Goal: Transaction & Acquisition: Purchase product/service

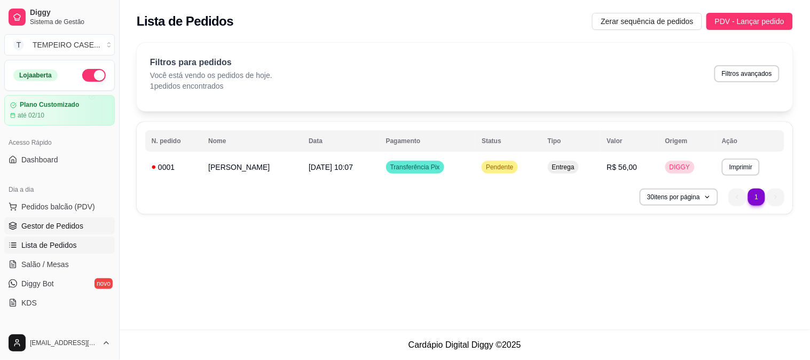
click at [38, 231] on link "Gestor de Pedidos" at bounding box center [59, 225] width 111 height 17
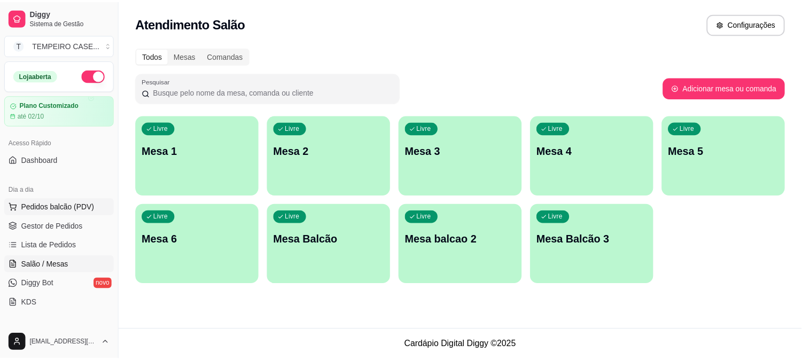
scroll to position [119, 0]
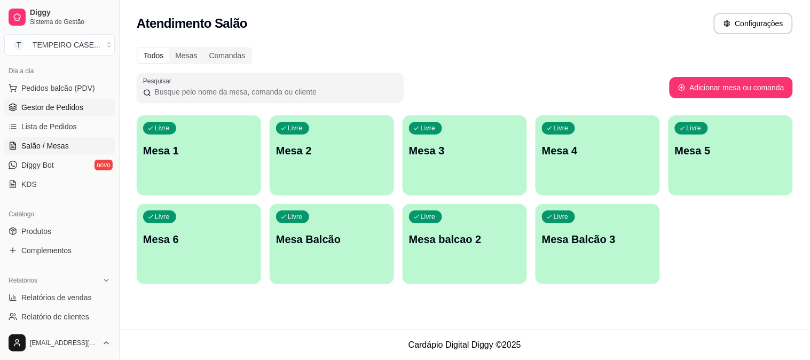
click at [41, 105] on span "Gestor de Pedidos" at bounding box center [52, 107] width 62 height 11
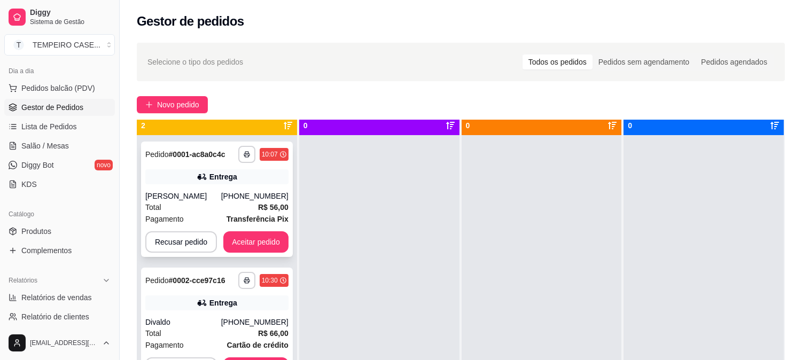
scroll to position [29, 0]
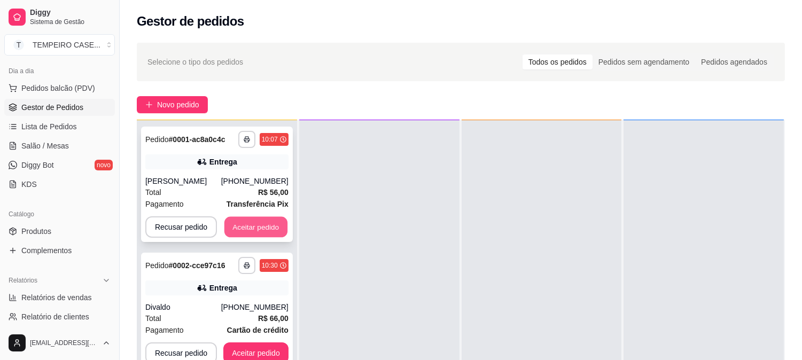
click at [240, 232] on button "Aceitar pedido" at bounding box center [255, 227] width 63 height 21
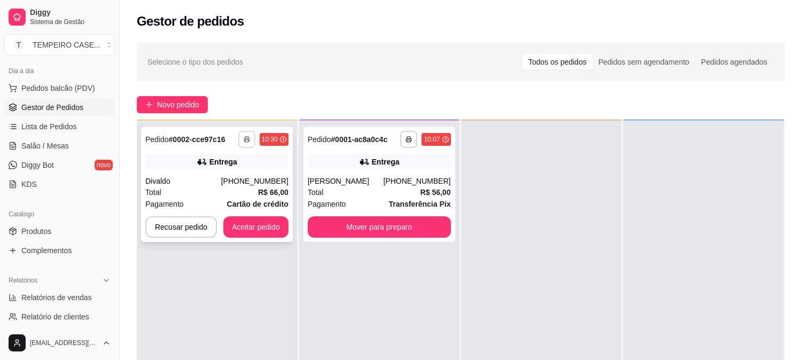
click at [246, 137] on icon "button" at bounding box center [247, 139] width 6 height 6
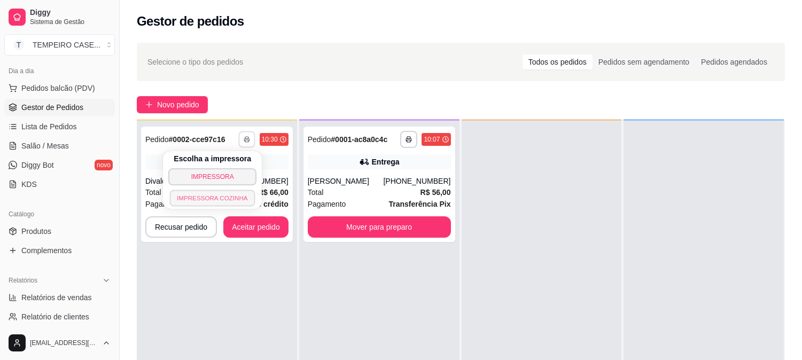
click at [221, 200] on button "IMPRESSORA COZINHA" at bounding box center [212, 198] width 85 height 17
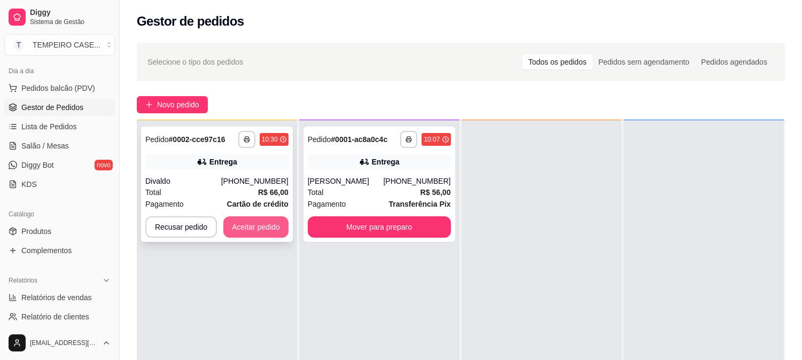
click at [256, 232] on button "Aceitar pedido" at bounding box center [255, 226] width 65 height 21
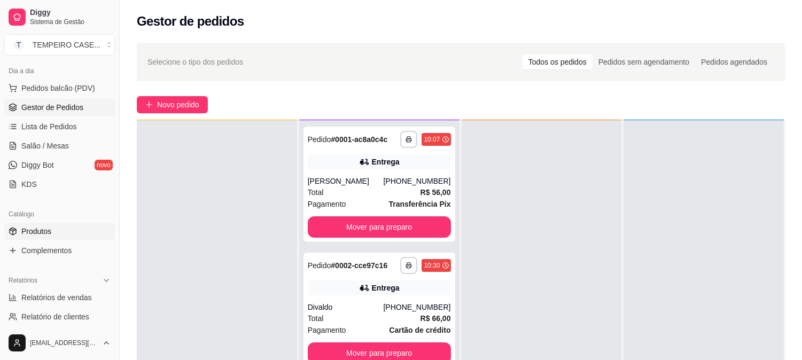
click at [60, 238] on link "Produtos" at bounding box center [59, 231] width 111 height 17
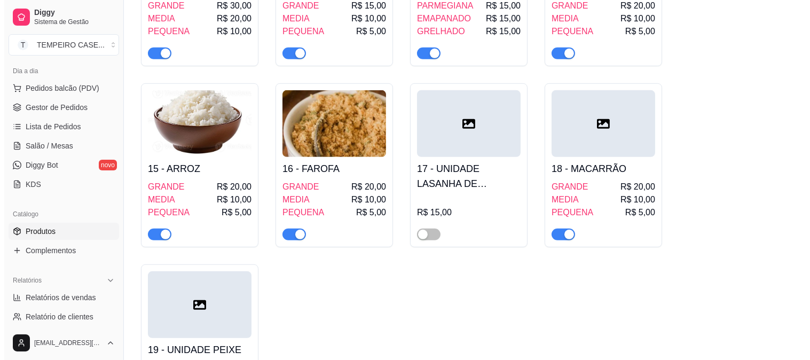
scroll to position [1187, 0]
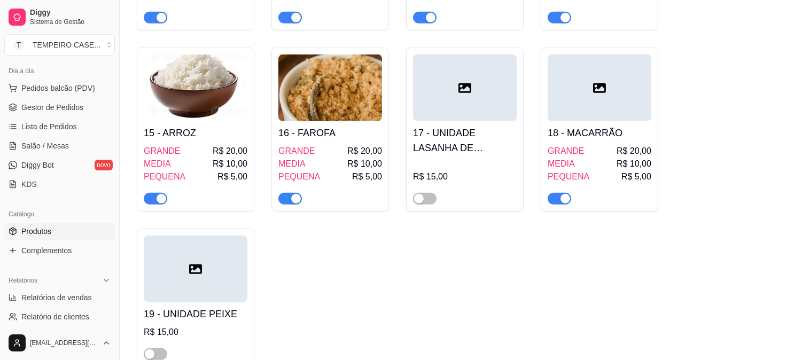
click at [436, 131] on h4 "17 - UNIDADE LASANHA DE CAMARRÃO" at bounding box center [465, 141] width 104 height 30
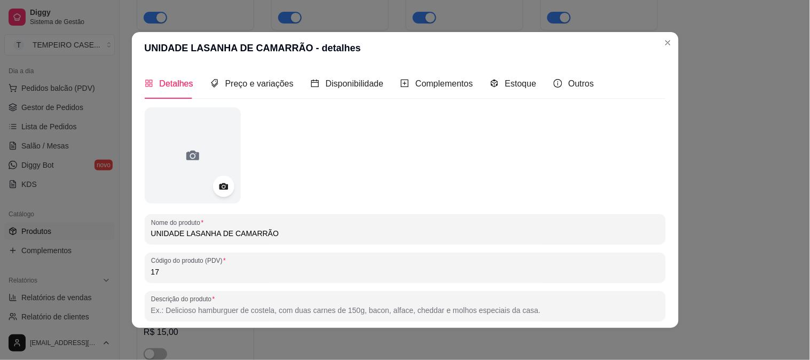
drag, startPoint x: 275, startPoint y: 228, endPoint x: 238, endPoint y: 231, distance: 36.5
click at [238, 231] on input "UNIDADE LASANHA DE CAMARRÃO" at bounding box center [405, 233] width 508 height 11
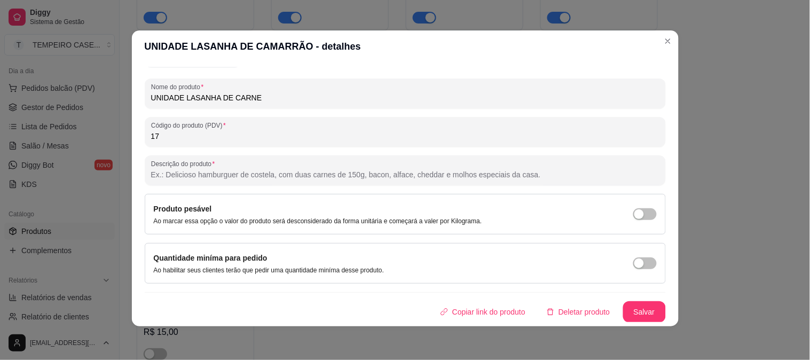
scroll to position [2, 0]
type input "UNIDADE LASANHA DE CARNE"
click at [623, 307] on button "Salvar" at bounding box center [644, 311] width 43 height 21
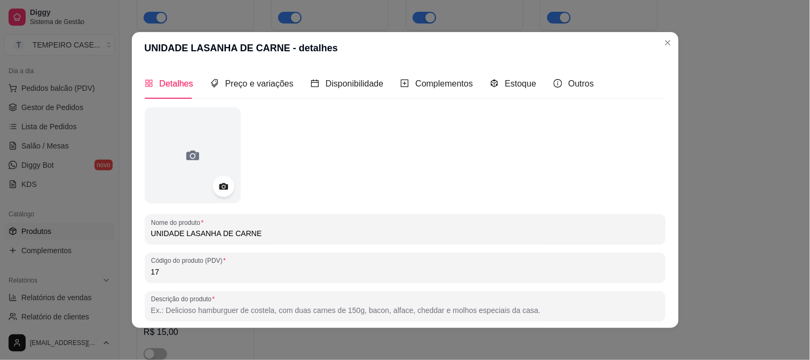
scroll to position [134, 0]
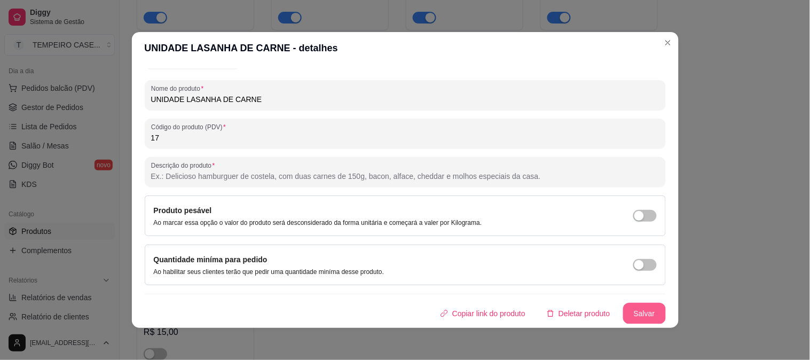
click at [634, 308] on button "Salvar" at bounding box center [644, 313] width 43 height 21
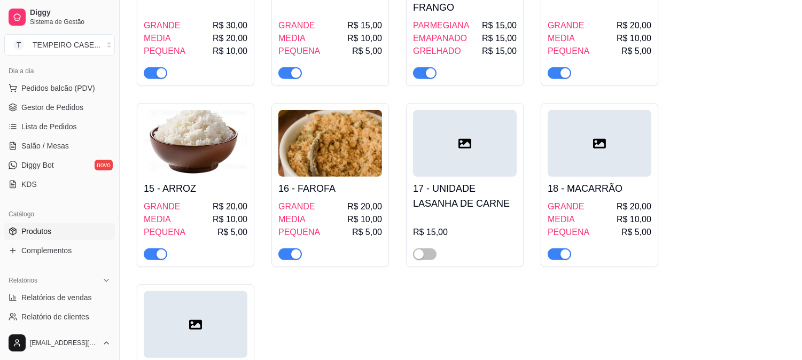
scroll to position [1240, 0]
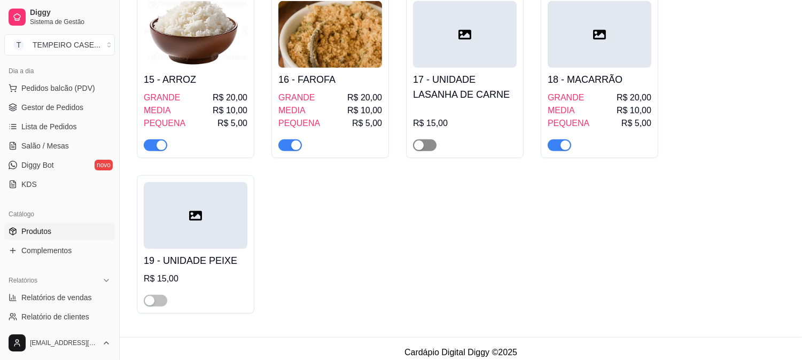
click at [430, 139] on span "button" at bounding box center [424, 145] width 23 height 12
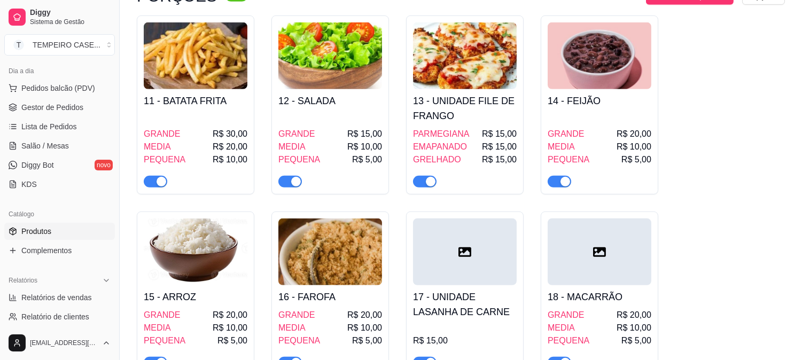
scroll to position [1002, 0]
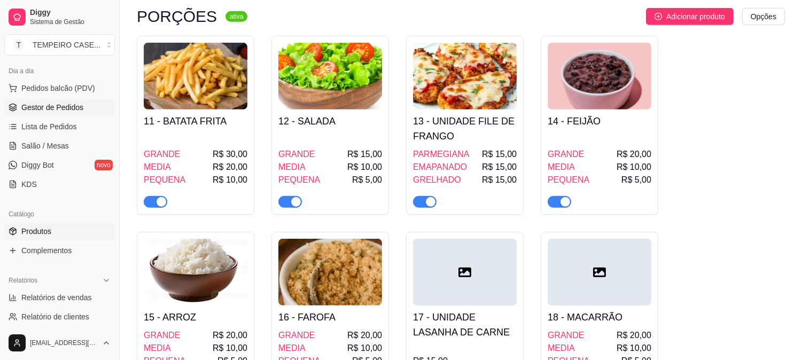
click at [40, 111] on span "Gestor de Pedidos" at bounding box center [52, 107] width 62 height 11
click at [59, 104] on span "Gestor de Pedidos" at bounding box center [52, 107] width 62 height 11
click at [53, 127] on span "Lista de Pedidos" at bounding box center [49, 126] width 56 height 11
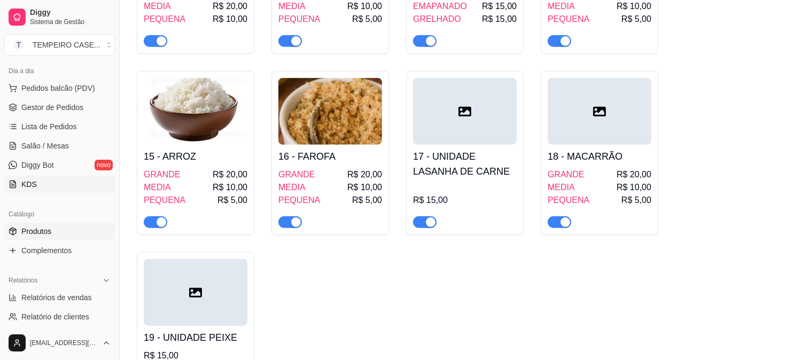
scroll to position [1240, 0]
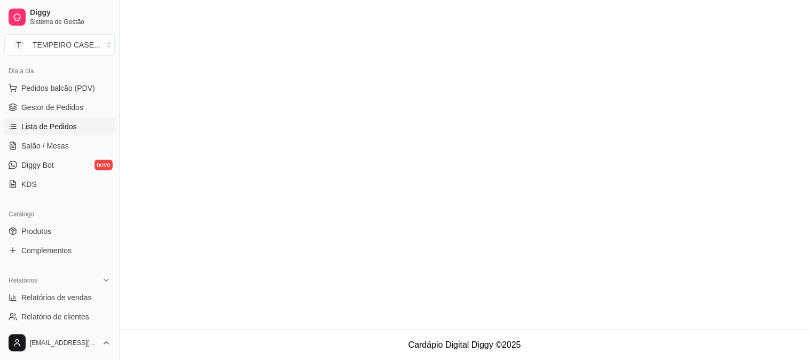
click at [43, 128] on span "Lista de Pedidos" at bounding box center [49, 126] width 56 height 11
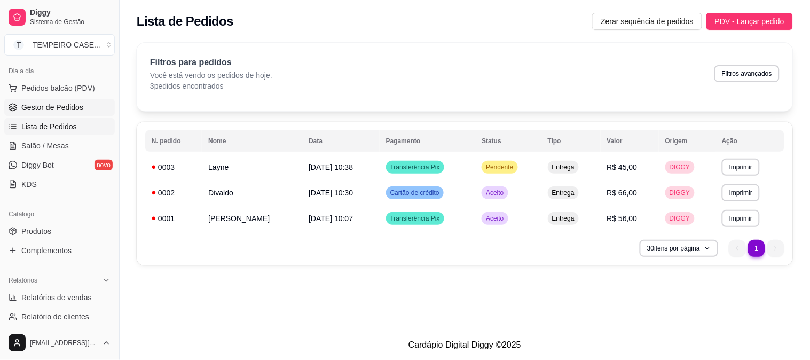
click at [52, 110] on span "Gestor de Pedidos" at bounding box center [52, 107] width 62 height 11
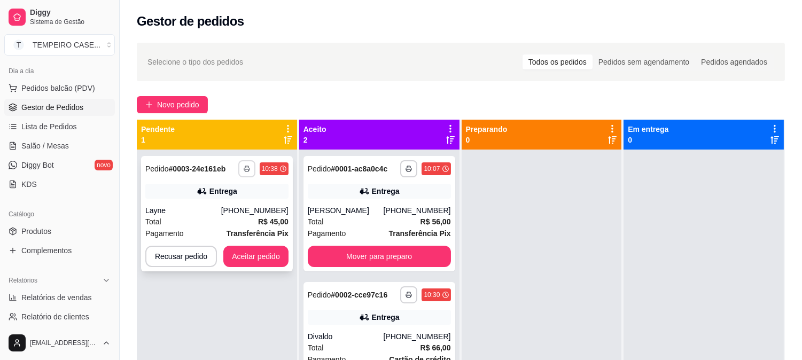
click at [245, 172] on button "button" at bounding box center [246, 168] width 17 height 17
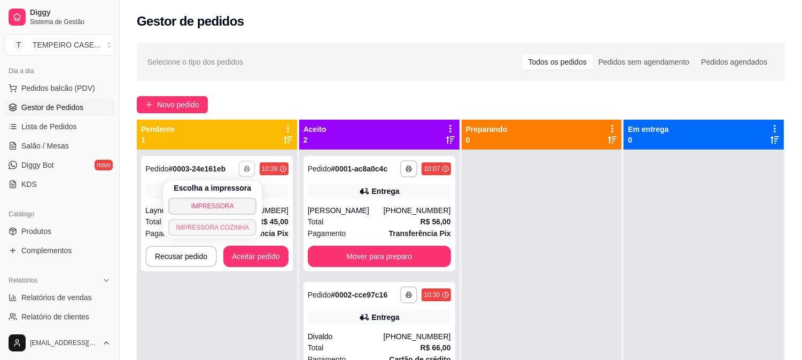
click at [221, 228] on button "IMPRESSORA COZINHA" at bounding box center [212, 227] width 88 height 17
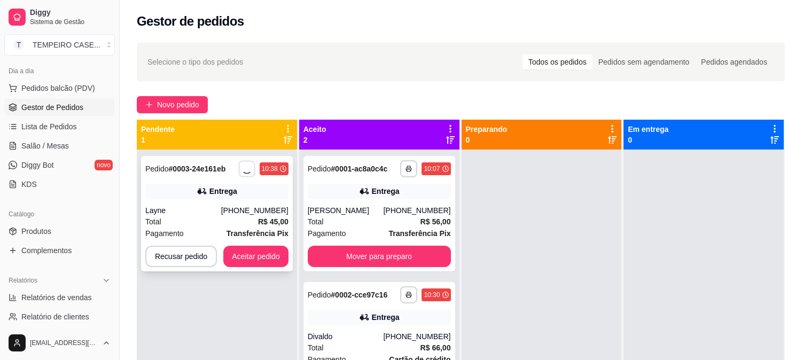
click at [249, 171] on div "**********" at bounding box center [263, 168] width 50 height 17
click at [244, 169] on icon "button" at bounding box center [247, 169] width 6 height 6
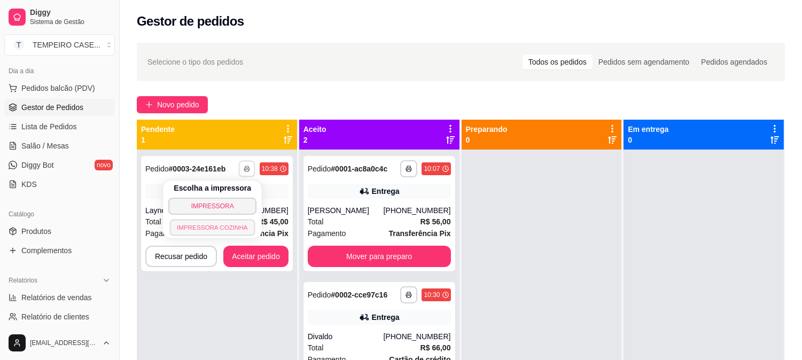
click at [225, 230] on button "IMPRESSORA COZINHA" at bounding box center [212, 227] width 85 height 17
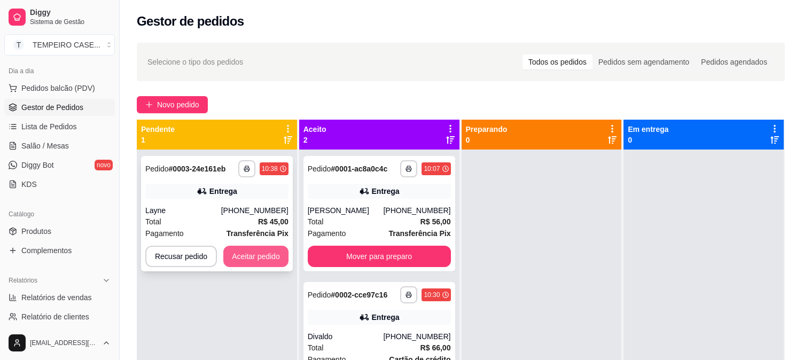
click at [242, 253] on button "Aceitar pedido" at bounding box center [255, 256] width 65 height 21
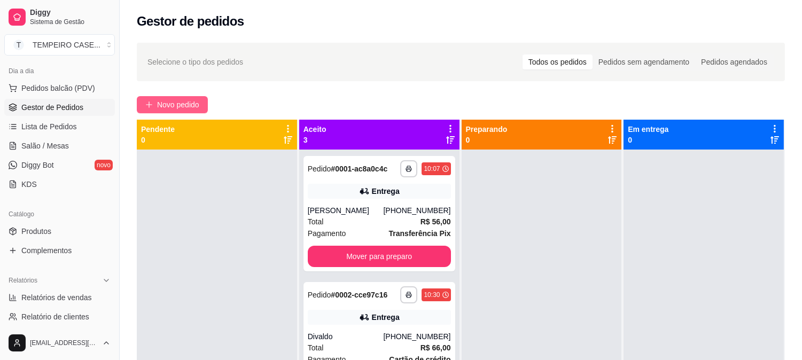
click at [184, 100] on span "Novo pedido" at bounding box center [178, 105] width 42 height 12
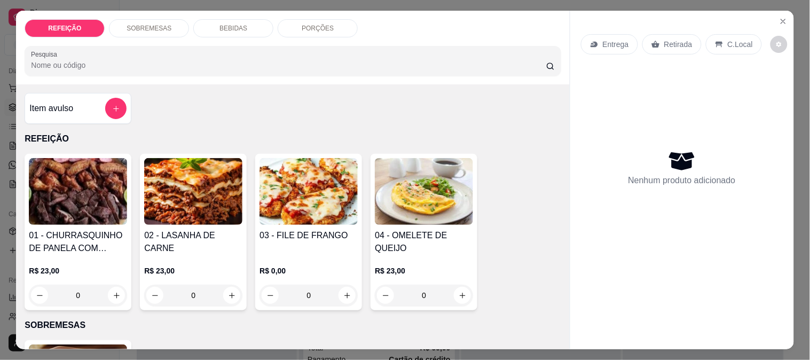
click at [179, 199] on img at bounding box center [193, 191] width 98 height 67
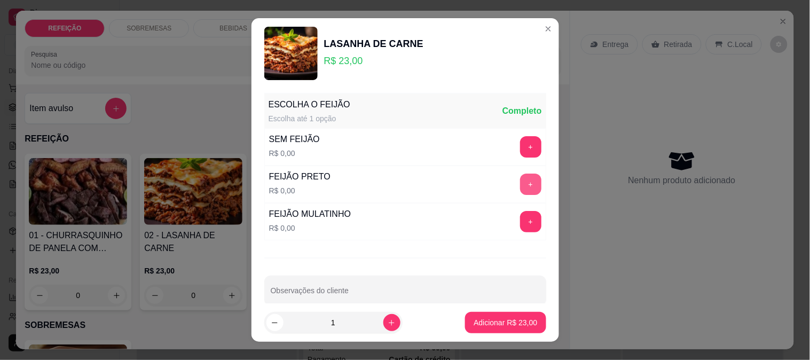
click at [520, 184] on button "+" at bounding box center [530, 184] width 21 height 21
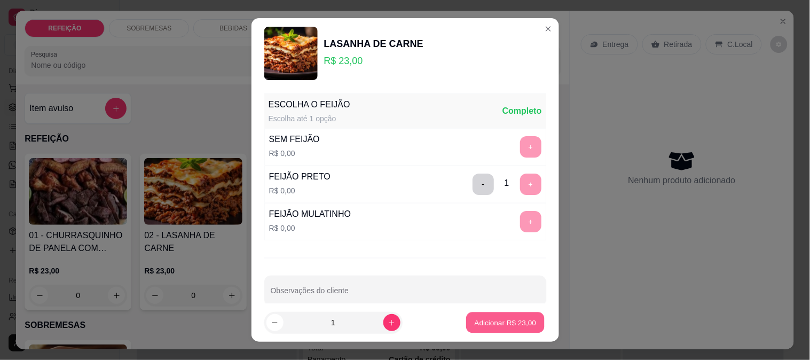
click at [516, 323] on p "Adicionar R$ 23,00" at bounding box center [506, 323] width 62 height 10
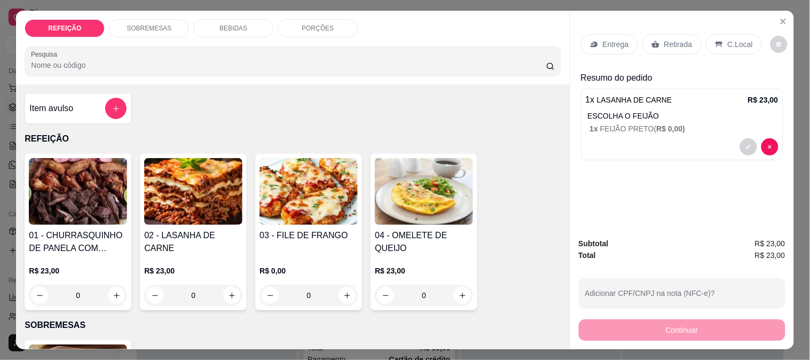
click at [603, 41] on p "Entrega" at bounding box center [616, 44] width 26 height 11
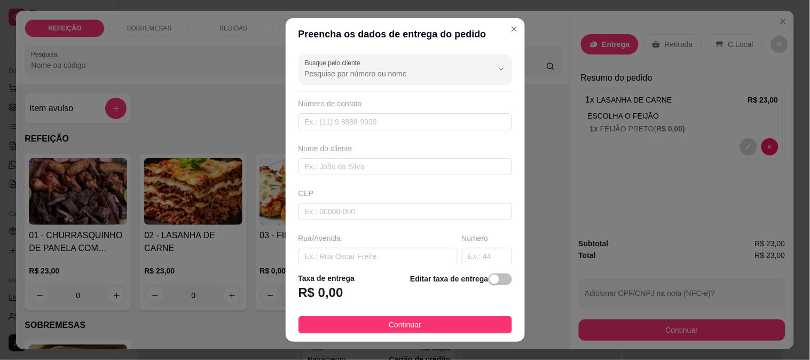
click at [325, 77] on input "Busque pelo cliente" at bounding box center [390, 73] width 171 height 11
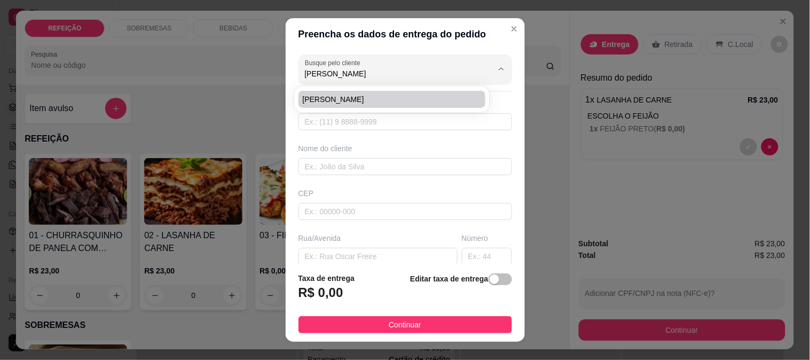
click at [332, 101] on span "[PERSON_NAME]" at bounding box center [387, 99] width 168 height 11
type input "[PERSON_NAME]"
type input "8193120194"
type input "[PERSON_NAME]"
type input "rua do marcão"
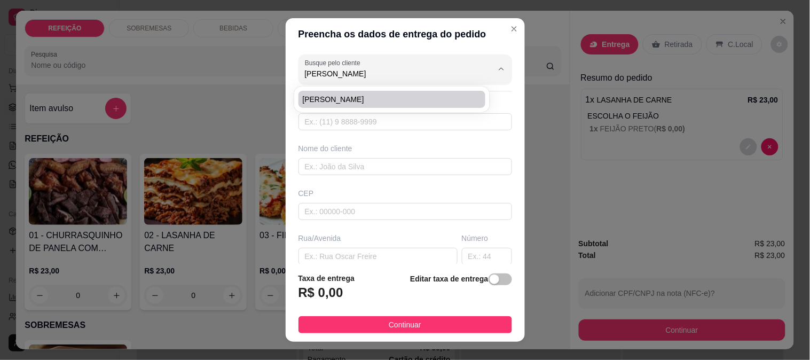
type input "IPOJUCA"
type input "Em frente ao ray bronze"
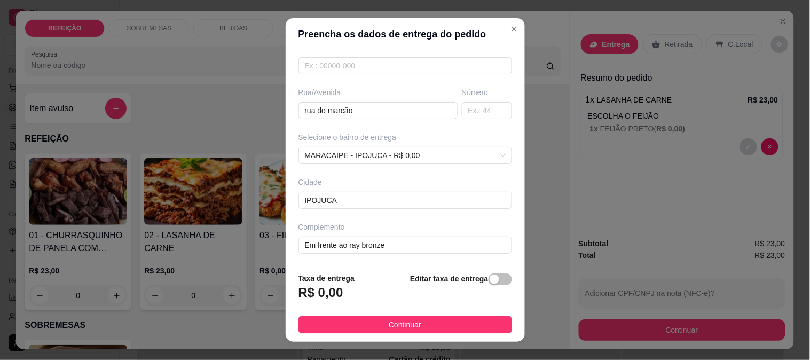
scroll to position [146, 0]
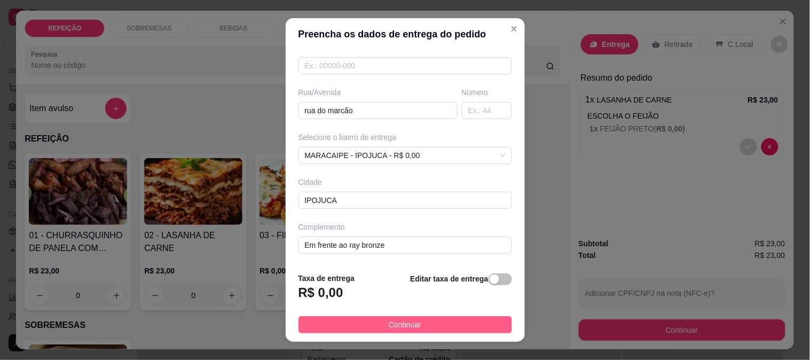
click at [374, 323] on button "Continuar" at bounding box center [406, 324] width 214 height 17
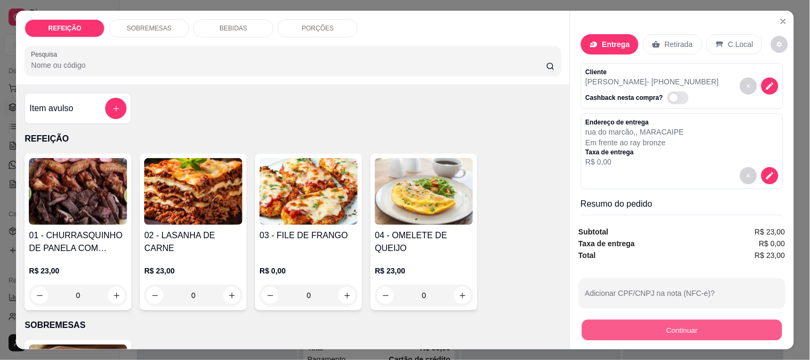
click at [675, 328] on button "Continuar" at bounding box center [682, 329] width 200 height 21
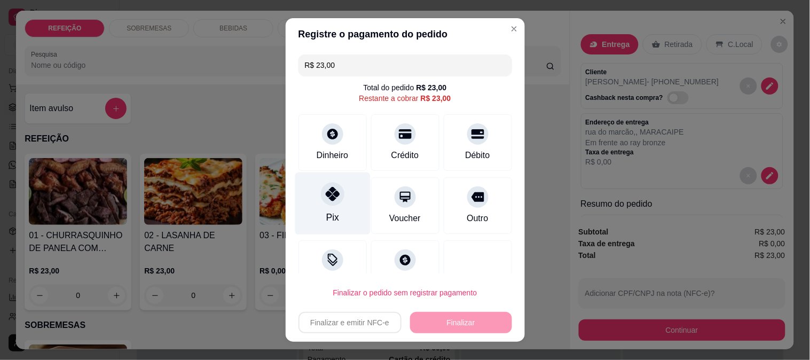
click at [325, 195] on icon at bounding box center [332, 194] width 14 height 14
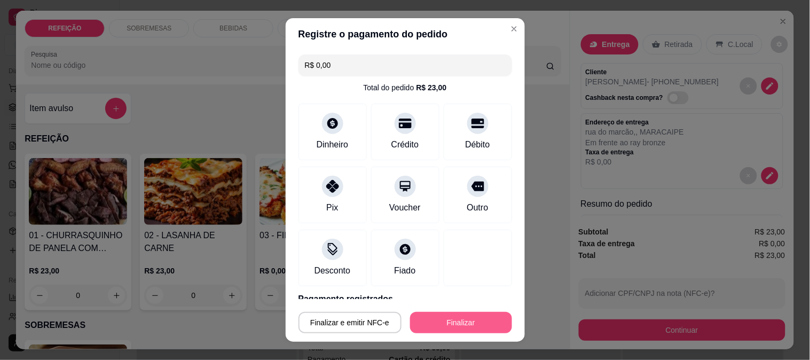
click at [430, 318] on button "Finalizar" at bounding box center [461, 322] width 102 height 21
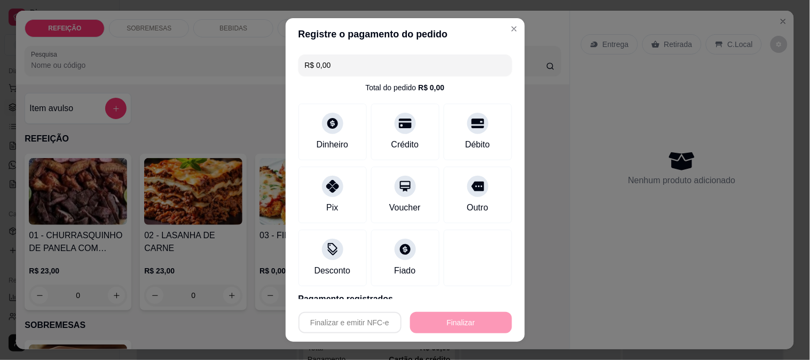
type input "-R$ 23,00"
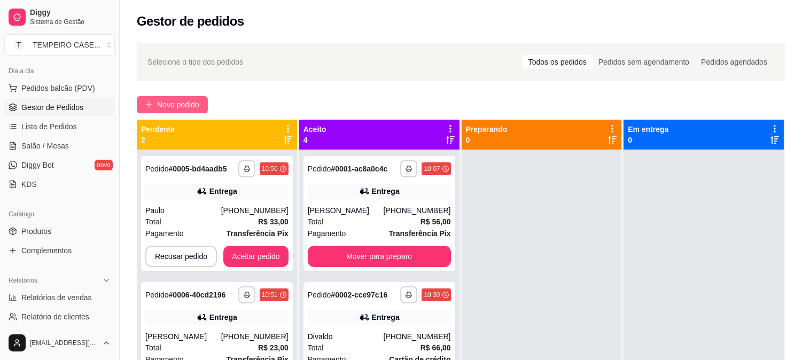
click at [170, 100] on span "Novo pedido" at bounding box center [178, 105] width 42 height 12
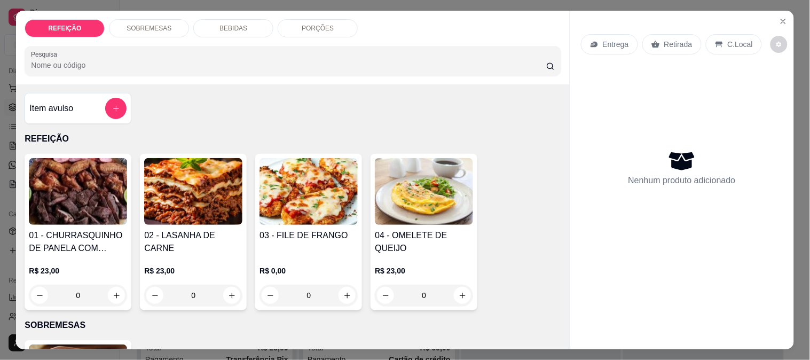
click at [93, 215] on img at bounding box center [78, 191] width 98 height 67
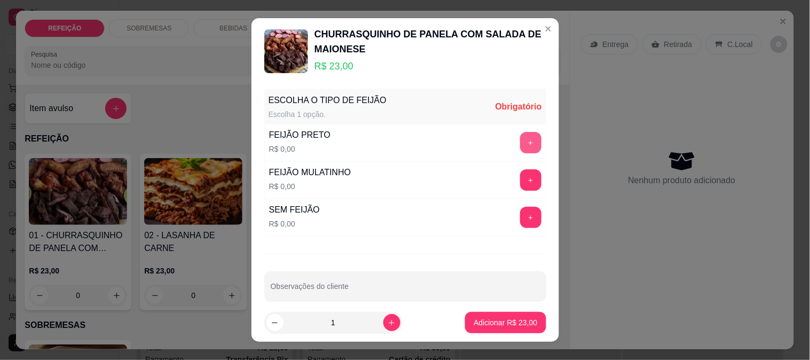
click at [520, 145] on button "+" at bounding box center [530, 142] width 21 height 21
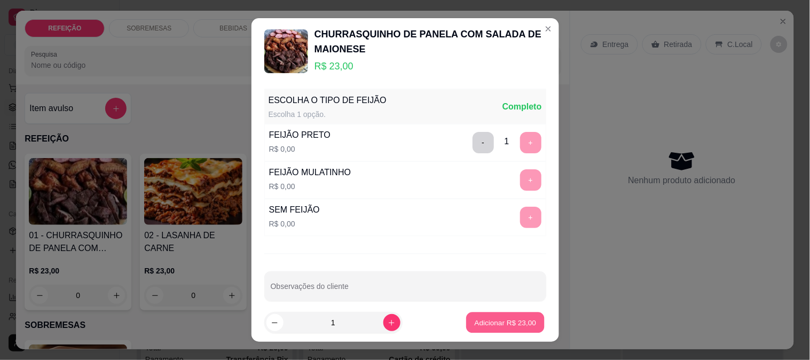
click at [477, 319] on p "Adicionar R$ 23,00" at bounding box center [506, 323] width 62 height 10
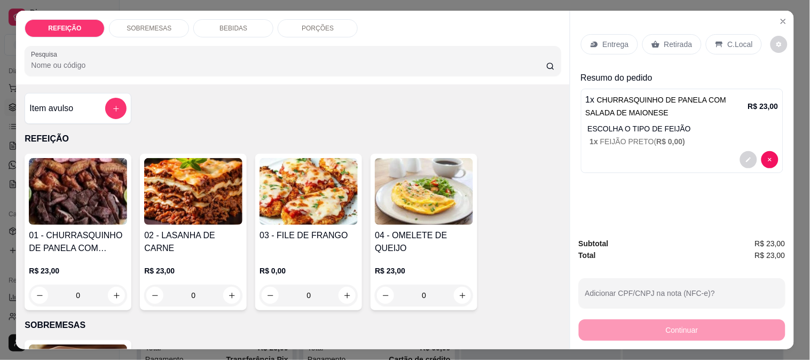
click at [625, 40] on div "Entrega" at bounding box center [609, 44] width 57 height 20
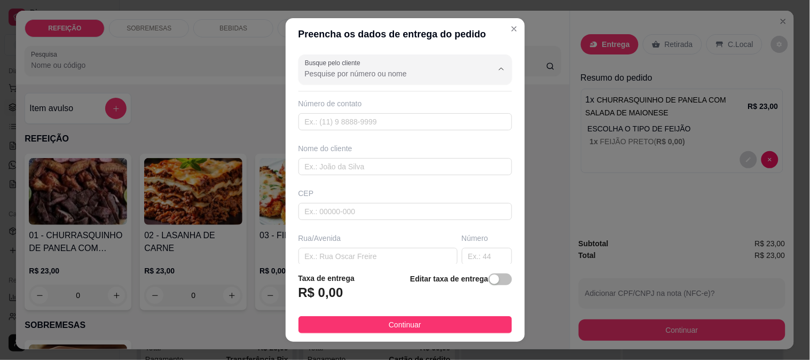
click at [362, 75] on input "Busque pelo cliente" at bounding box center [390, 73] width 171 height 11
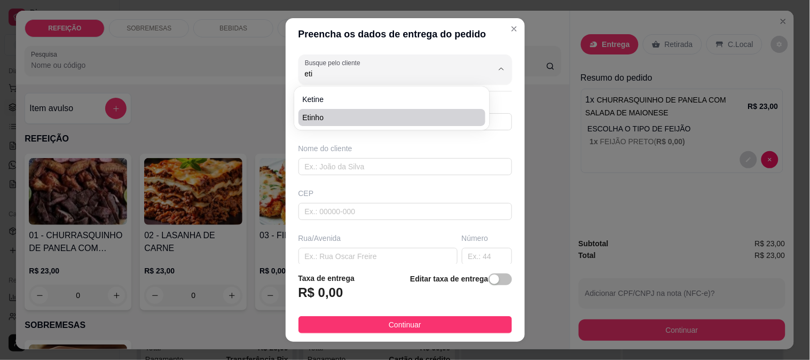
click at [330, 120] on span "Etinho" at bounding box center [387, 117] width 168 height 11
type input "Etinho"
type input "81994338553"
type input "Etinho"
type input "vila [PERSON_NAME]"
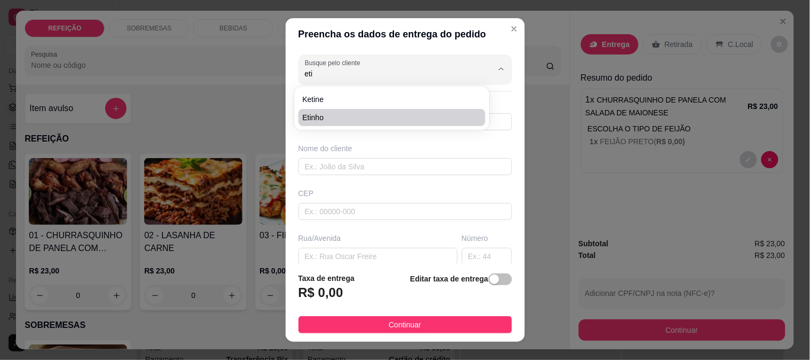
type input "IPOJUCA"
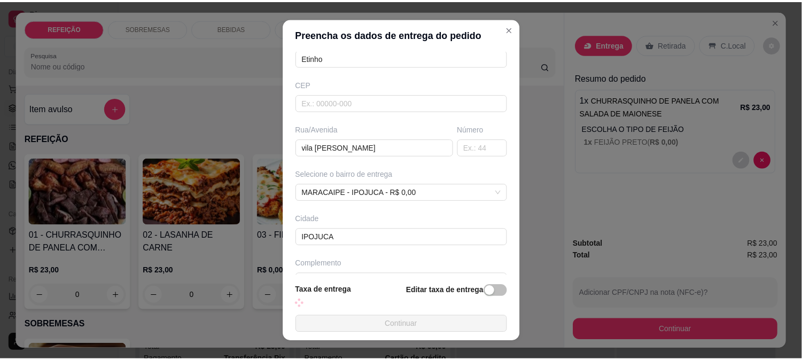
scroll to position [119, 0]
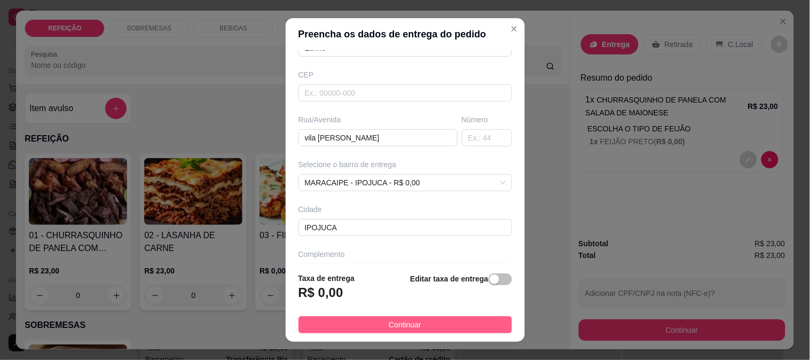
type input "Etinho"
click at [390, 327] on span "Continuar" at bounding box center [405, 325] width 33 height 12
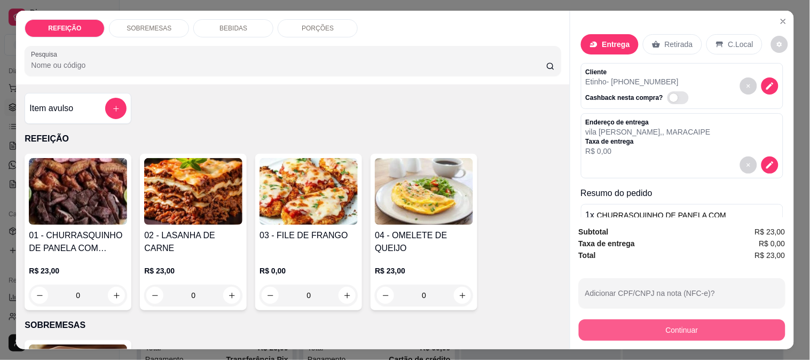
click at [615, 326] on button "Continuar" at bounding box center [682, 329] width 207 height 21
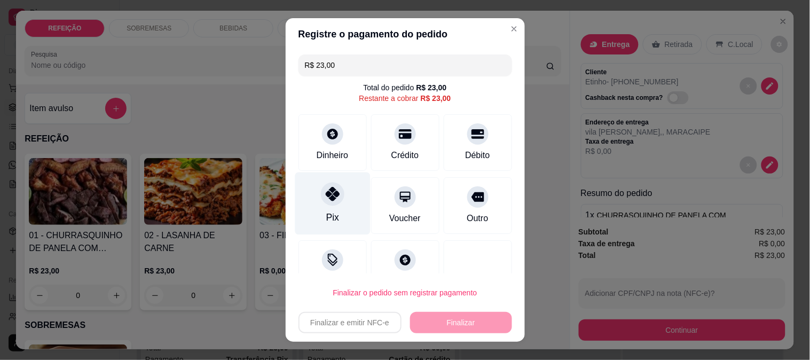
click at [312, 188] on div "Pix" at bounding box center [332, 203] width 75 height 62
type input "R$ 0,00"
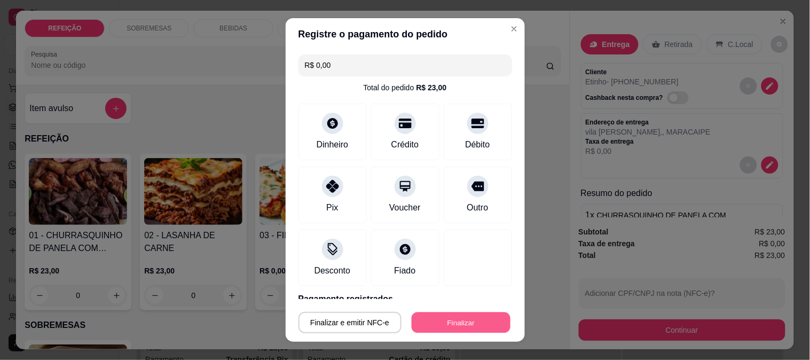
click at [425, 319] on button "Finalizar" at bounding box center [461, 322] width 99 height 21
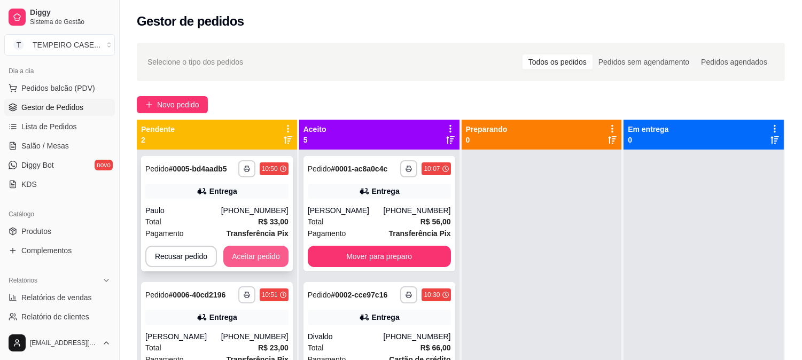
click at [230, 252] on button "Aceitar pedido" at bounding box center [255, 256] width 65 height 21
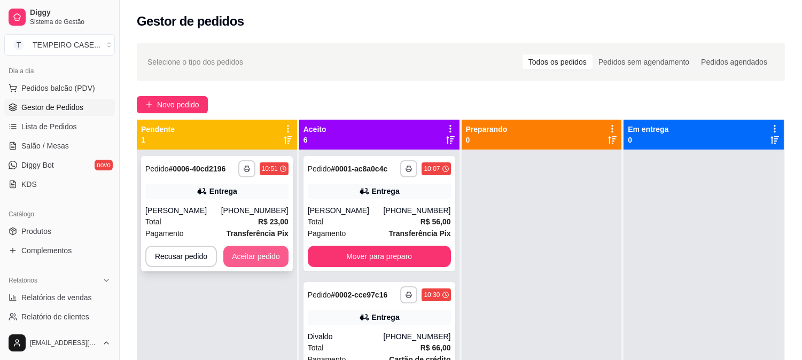
click at [260, 248] on button "Aceitar pedido" at bounding box center [255, 256] width 65 height 21
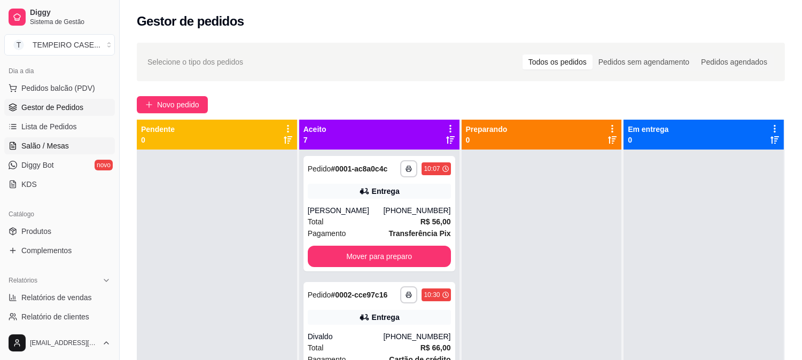
click at [68, 145] on link "Salão / Mesas" at bounding box center [59, 145] width 111 height 17
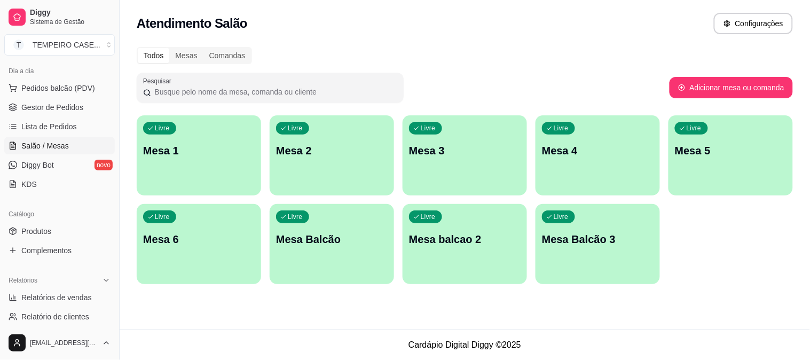
click at [457, 171] on div "Livre Mesa 3" at bounding box center [465, 148] width 124 height 67
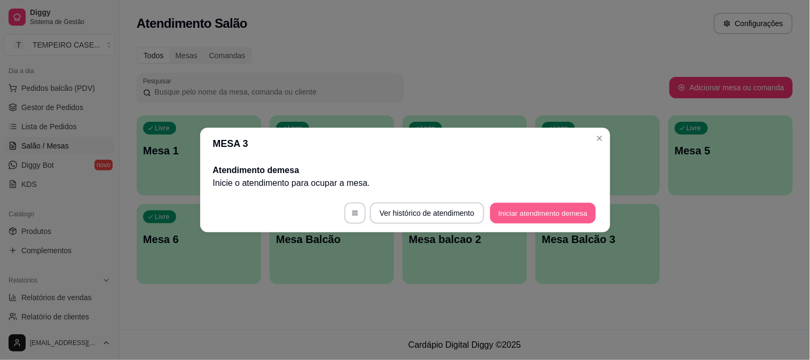
click at [527, 211] on button "Iniciar atendimento de mesa" at bounding box center [543, 213] width 106 height 21
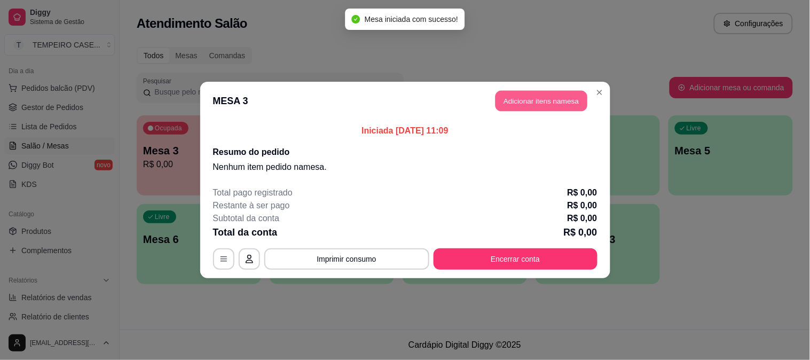
click at [529, 99] on button "Adicionar itens na mesa" at bounding box center [542, 101] width 92 height 21
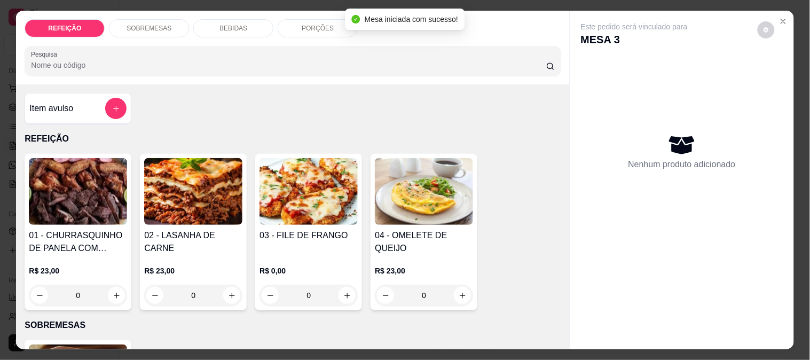
click at [182, 188] on img at bounding box center [193, 191] width 98 height 67
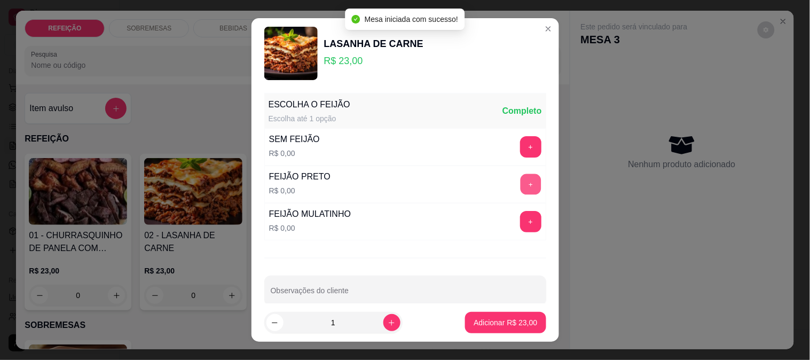
click at [520, 184] on button "+" at bounding box center [530, 184] width 21 height 21
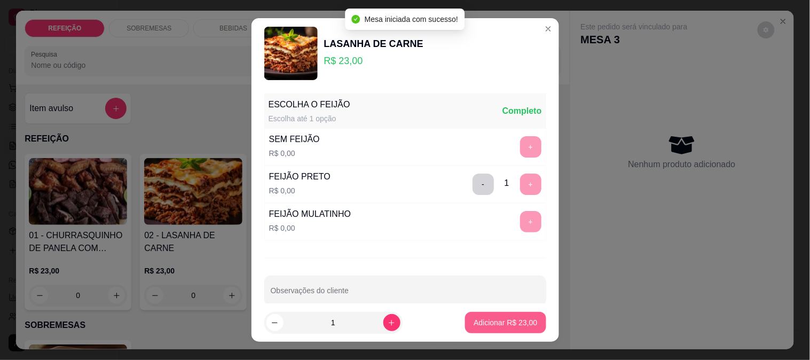
click at [514, 319] on p "Adicionar R$ 23,00" at bounding box center [506, 322] width 64 height 11
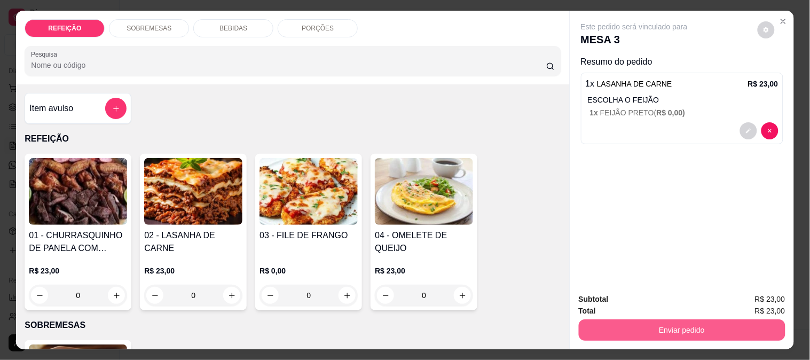
click at [676, 323] on button "Enviar pedido" at bounding box center [682, 329] width 207 height 21
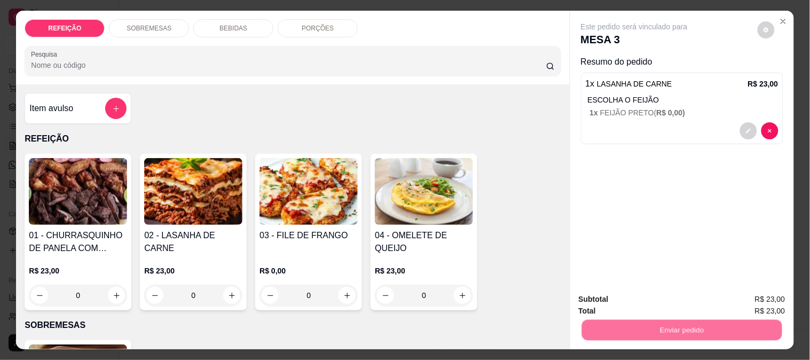
click at [661, 305] on button "Não registrar e enviar pedido" at bounding box center [647, 299] width 108 height 20
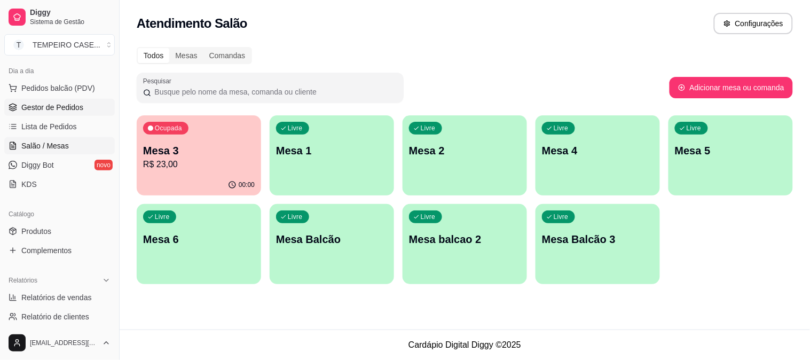
click at [55, 104] on span "Gestor de Pedidos" at bounding box center [52, 107] width 62 height 11
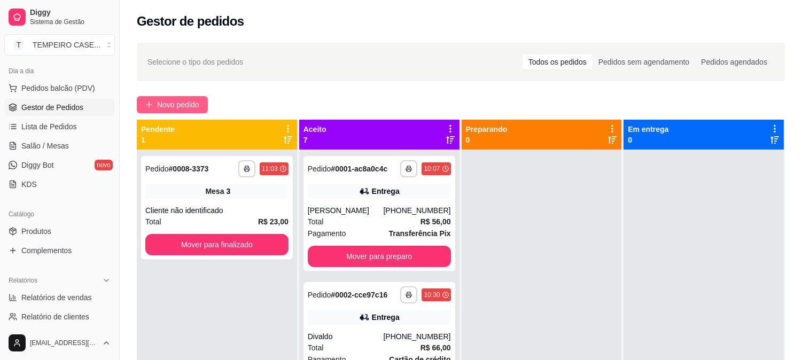
click at [162, 103] on span "Novo pedido" at bounding box center [178, 105] width 42 height 12
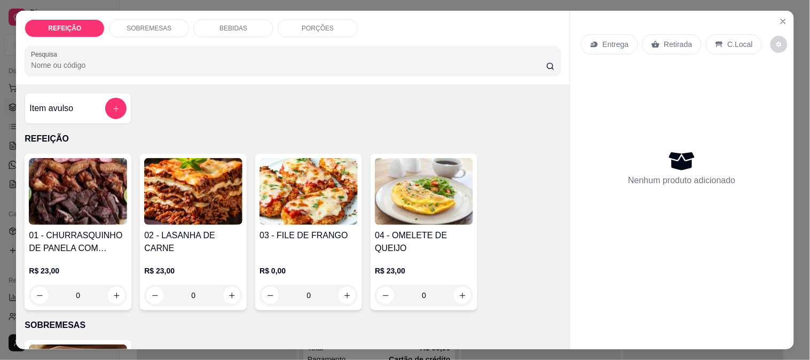
click at [29, 183] on img at bounding box center [78, 191] width 98 height 67
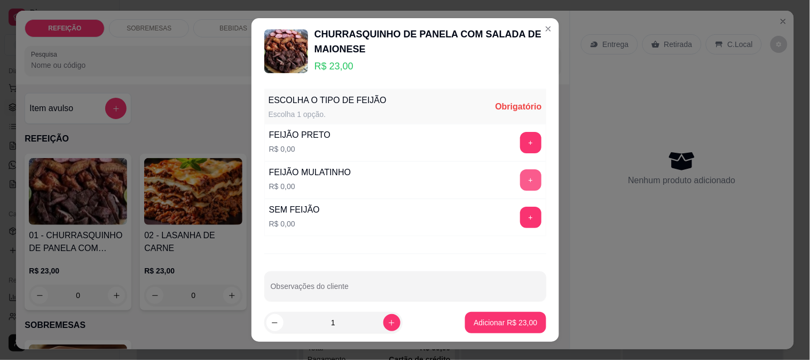
click at [520, 182] on button "+" at bounding box center [530, 179] width 21 height 21
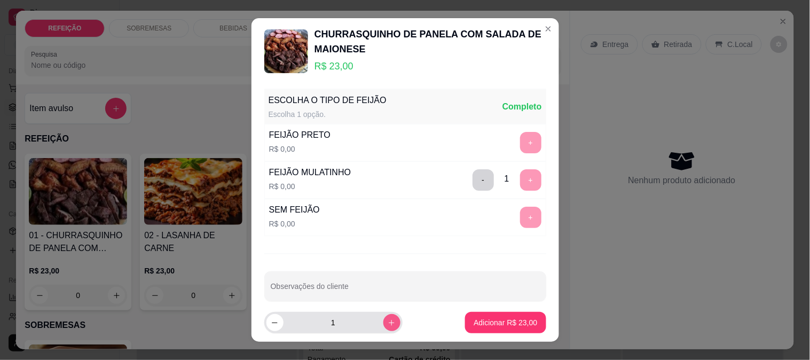
click at [388, 323] on icon "increase-product-quantity" at bounding box center [392, 323] width 8 height 8
click at [388, 322] on icon "increase-product-quantity" at bounding box center [392, 323] width 8 height 8
type input "4"
click at [295, 295] on input "Observações do cliente" at bounding box center [405, 290] width 269 height 11
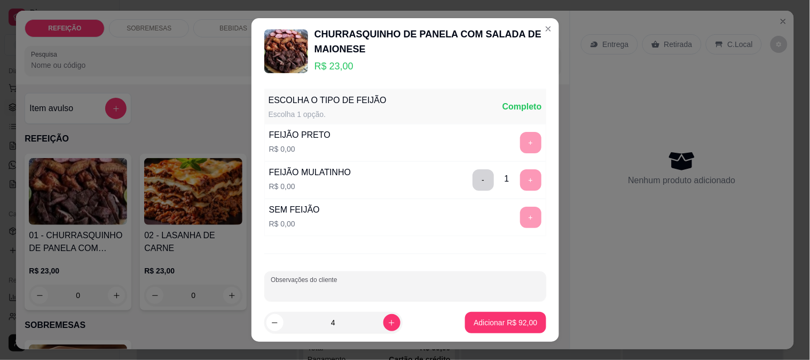
paste input "Feijão separado E sem macarrão"
type input "Feijão separado E sem macarrão"
click at [474, 322] on p "Adicionar R$ 92,00" at bounding box center [506, 322] width 64 height 11
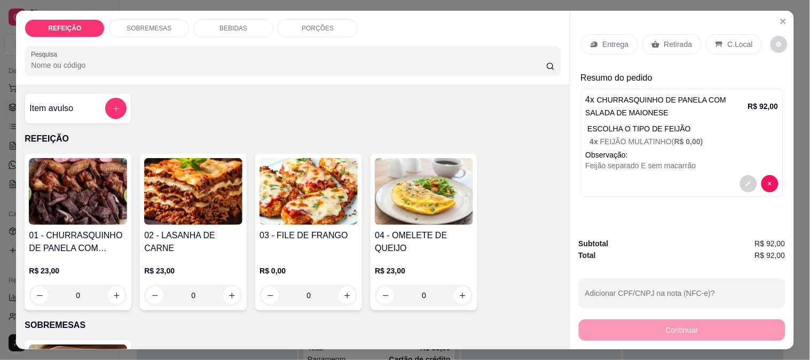
click at [92, 100] on div "Item avulso" at bounding box center [77, 108] width 97 height 21
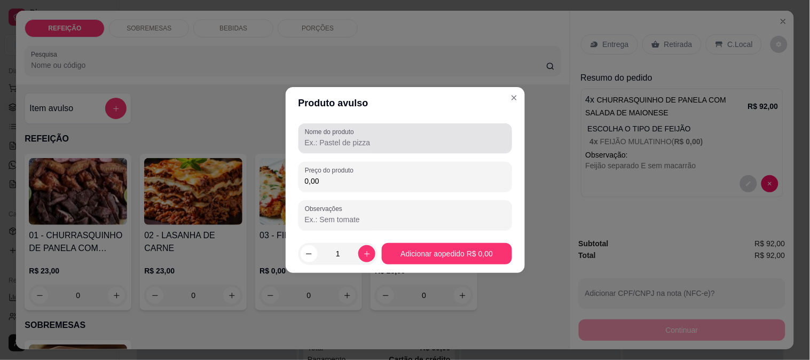
click at [319, 146] on input "Nome do produto" at bounding box center [405, 142] width 201 height 11
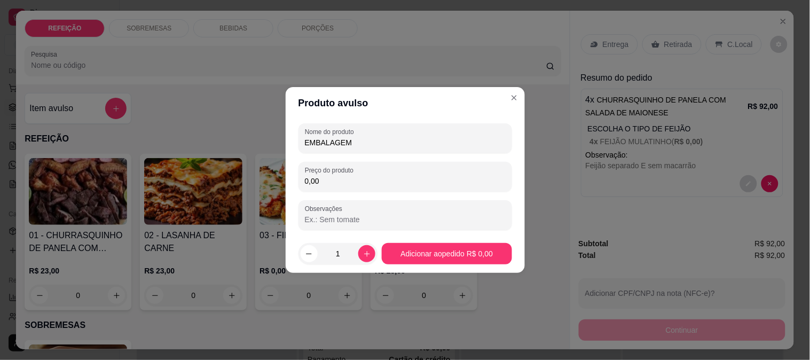
type input "EMBALAGEM"
click at [329, 178] on input "0,00" at bounding box center [405, 181] width 201 height 11
type input "1,00"
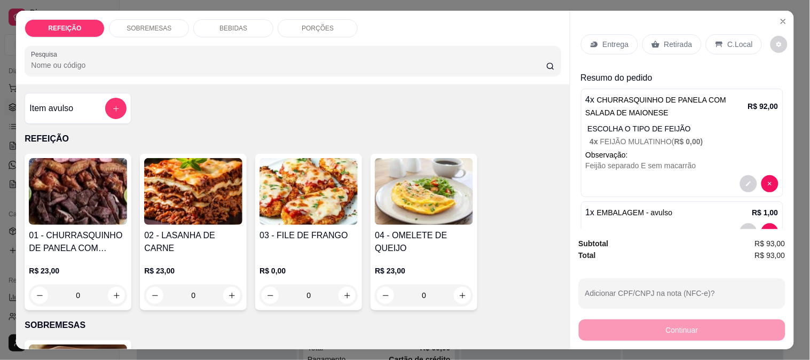
click at [616, 39] on p "Entrega" at bounding box center [616, 44] width 26 height 11
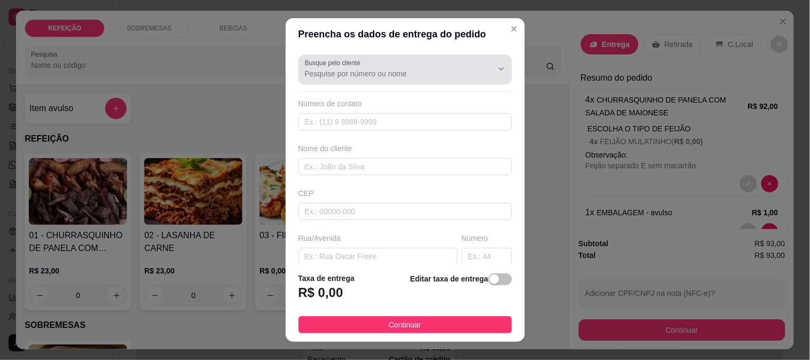
click at [336, 72] on input "Busque pelo cliente" at bounding box center [390, 73] width 171 height 11
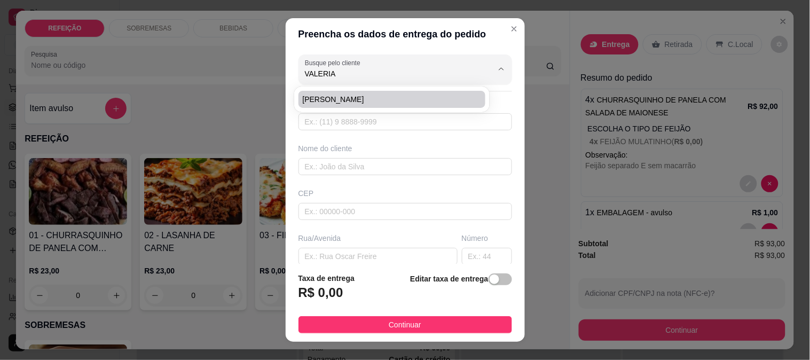
click at [347, 99] on span "[PERSON_NAME]" at bounding box center [387, 99] width 168 height 11
type input "[PERSON_NAME]"
type input "8181851516"
type input "[PERSON_NAME]"
type input "PRAÇA 10"
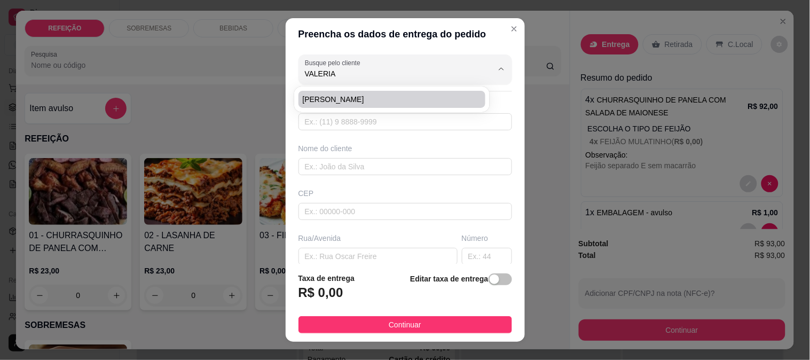
type input "IPOJUCA"
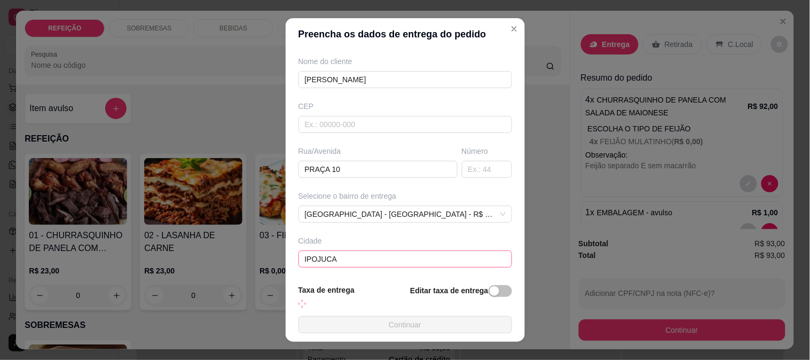
scroll to position [135, 0]
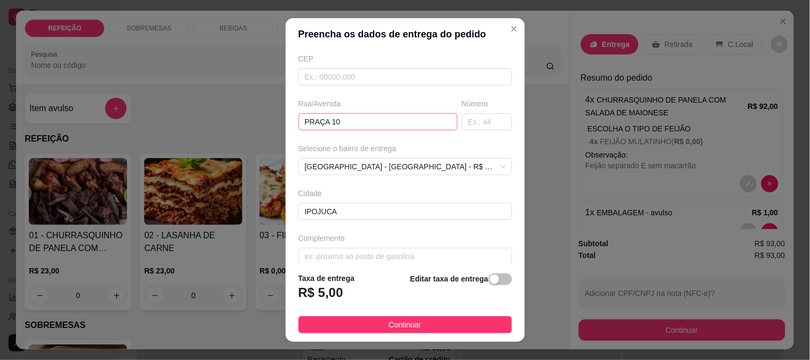
type input "[PERSON_NAME]"
drag, startPoint x: 343, startPoint y: 129, endPoint x: 183, endPoint y: 127, distance: 160.2
click at [183, 127] on div "Preencha os dados de entrega do pedido Busque pelo cliente [PERSON_NAME] LEDO N…" at bounding box center [405, 180] width 810 height 360
click at [319, 168] on span "[GEOGRAPHIC_DATA] - [GEOGRAPHIC_DATA] - R$ 5,00" at bounding box center [405, 167] width 201 height 16
type input "DRONE HUMANO"
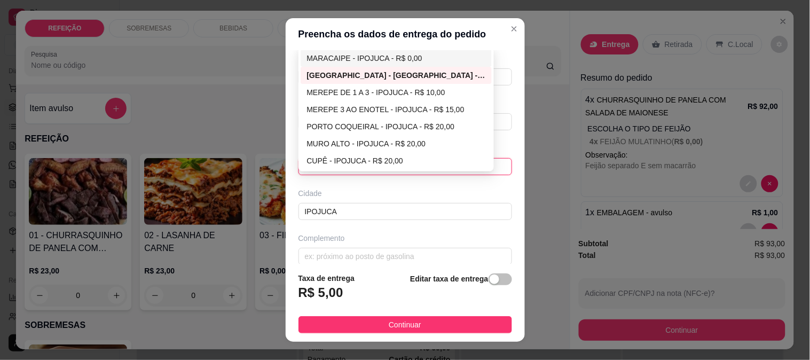
click at [334, 59] on div "MARACAIPE - IPOJUCA - R$ 0,00" at bounding box center [396, 58] width 179 height 12
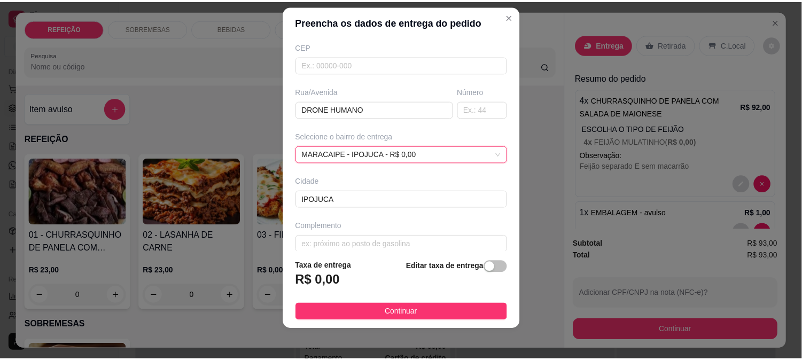
scroll to position [16, 0]
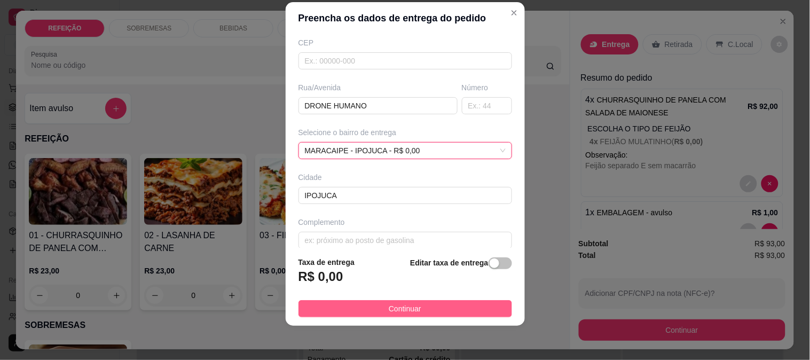
click at [392, 307] on span "Continuar" at bounding box center [405, 309] width 33 height 12
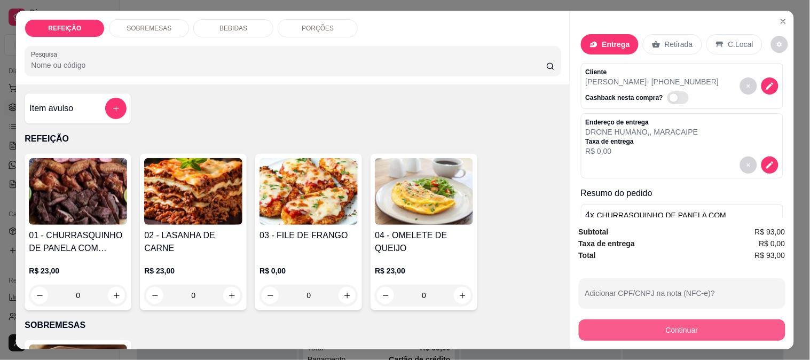
click at [715, 324] on button "Continuar" at bounding box center [682, 329] width 207 height 21
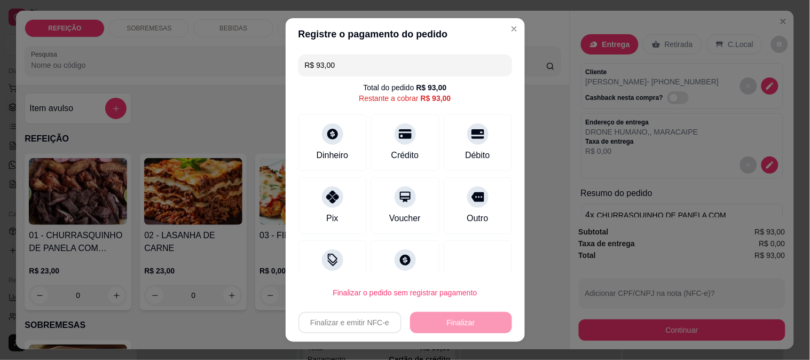
click at [339, 205] on div "Pix" at bounding box center [333, 205] width 68 height 57
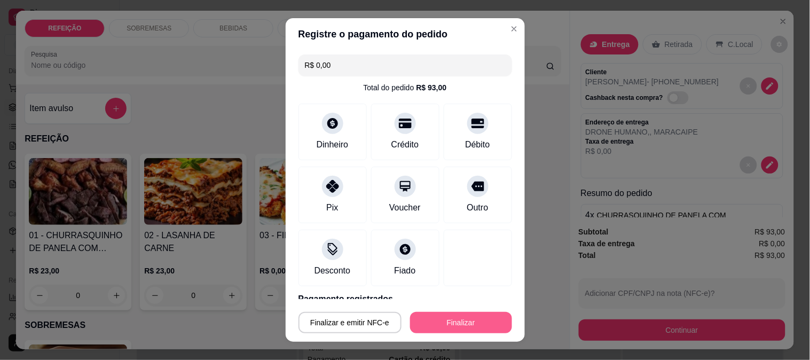
click at [428, 320] on button "Finalizar" at bounding box center [461, 322] width 102 height 21
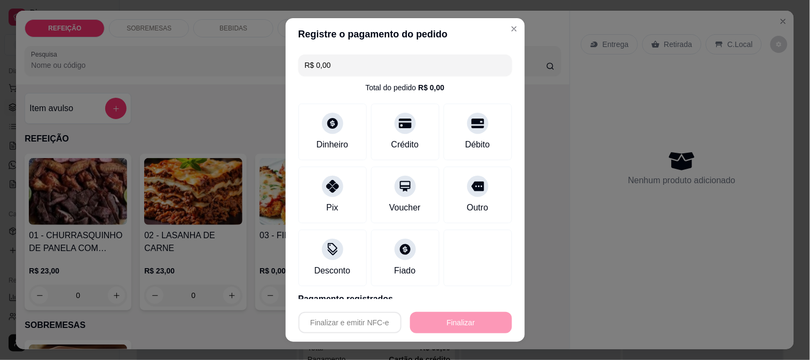
type input "-R$ 93,00"
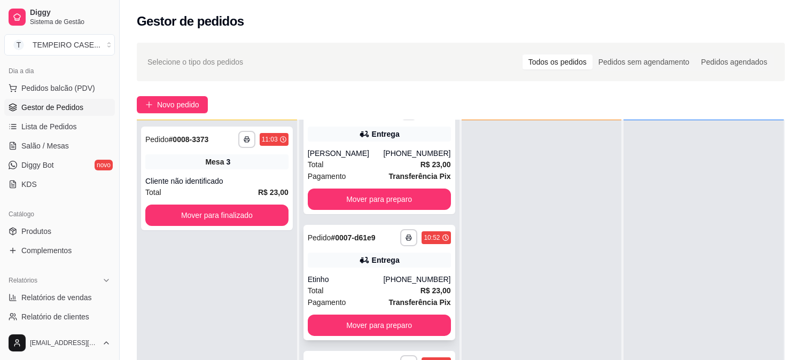
scroll to position [163, 0]
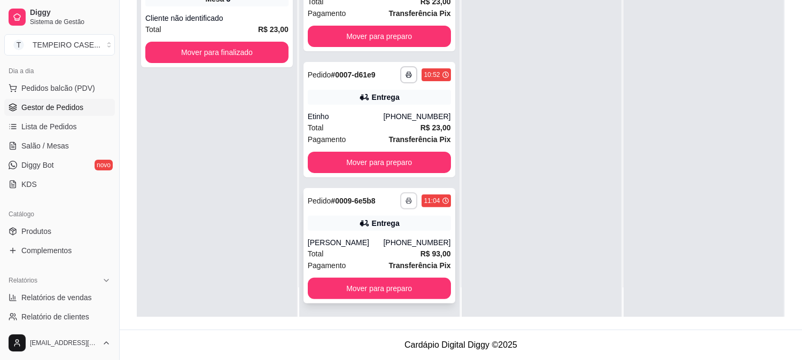
click at [404, 199] on button "button" at bounding box center [408, 200] width 17 height 17
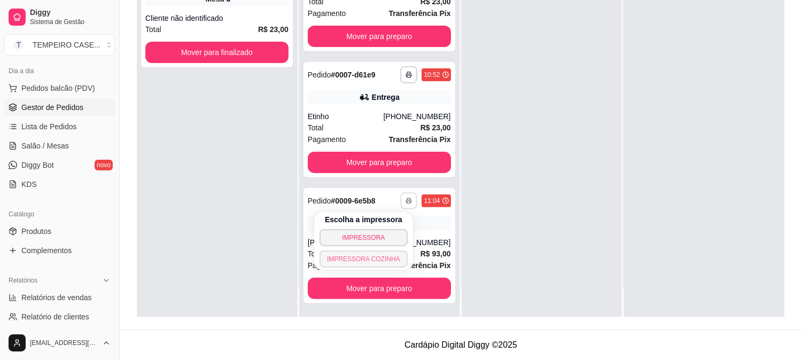
click at [383, 257] on button "IMPRESSORA COZINHA" at bounding box center [363, 258] width 88 height 17
click at [407, 201] on rect "button" at bounding box center [408, 202] width 3 height 2
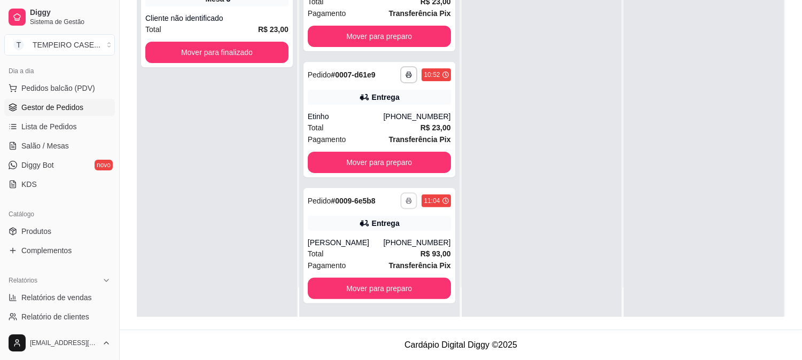
click at [373, 257] on button "IMPRESSORA COZINHA" at bounding box center [373, 250] width 70 height 14
click at [401, 204] on button "button" at bounding box center [409, 200] width 17 height 17
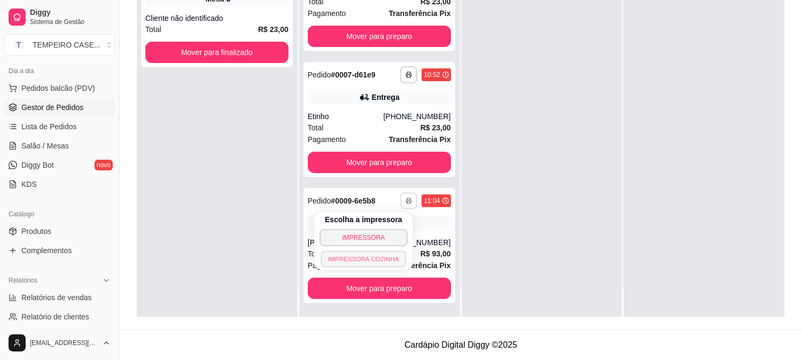
click at [382, 258] on button "IMPRESSORA COZINHA" at bounding box center [362, 258] width 85 height 17
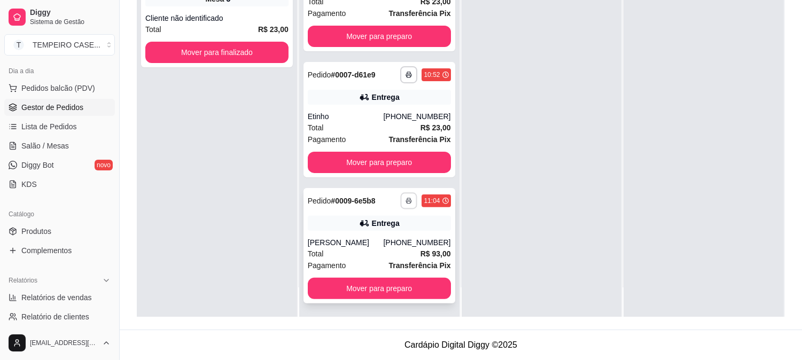
click at [401, 203] on button "button" at bounding box center [409, 200] width 17 height 17
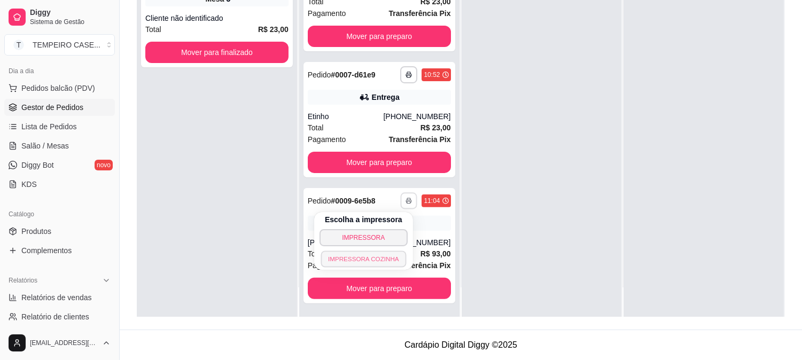
click at [393, 257] on button "IMPRESSORA COZINHA" at bounding box center [362, 258] width 85 height 17
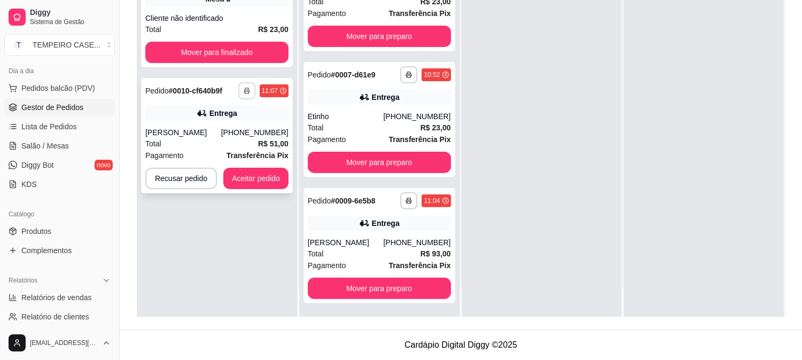
click at [244, 92] on icon "button" at bounding box center [247, 91] width 6 height 6
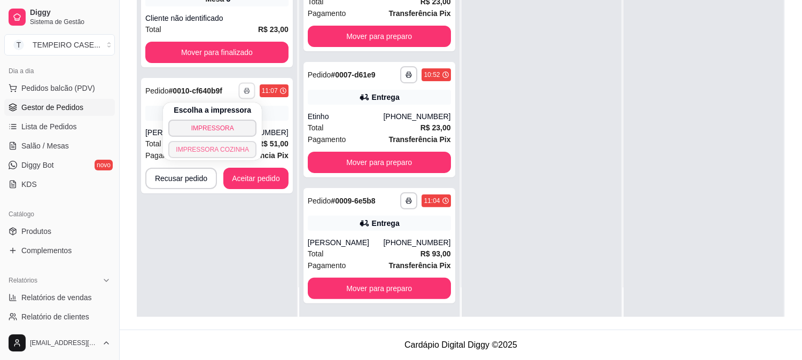
click at [211, 143] on button "IMPRESSORA COZINHA" at bounding box center [212, 149] width 88 height 17
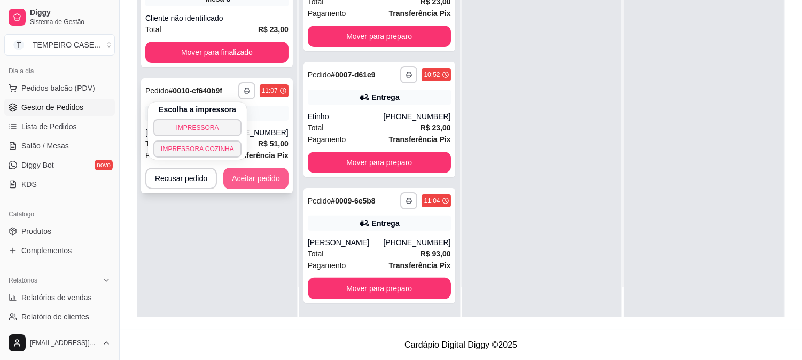
click at [250, 180] on button "Aceitar pedido" at bounding box center [255, 178] width 65 height 21
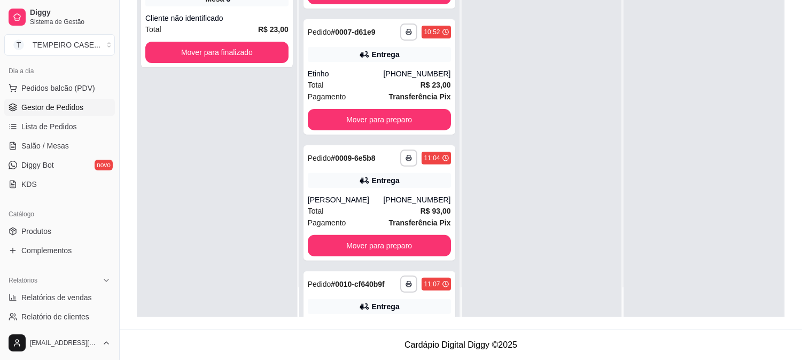
scroll to position [658, 0]
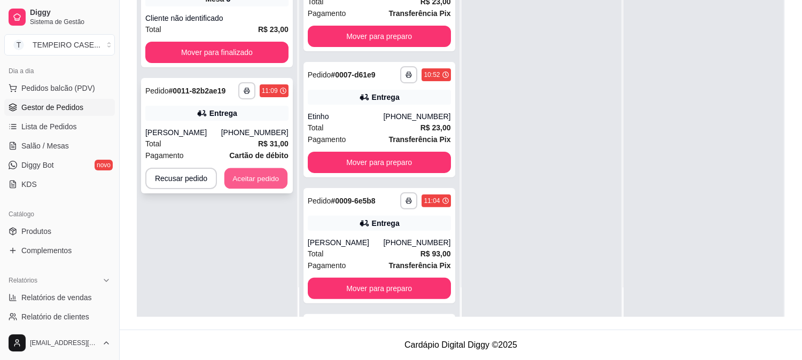
click at [247, 170] on button "Aceitar pedido" at bounding box center [255, 178] width 63 height 21
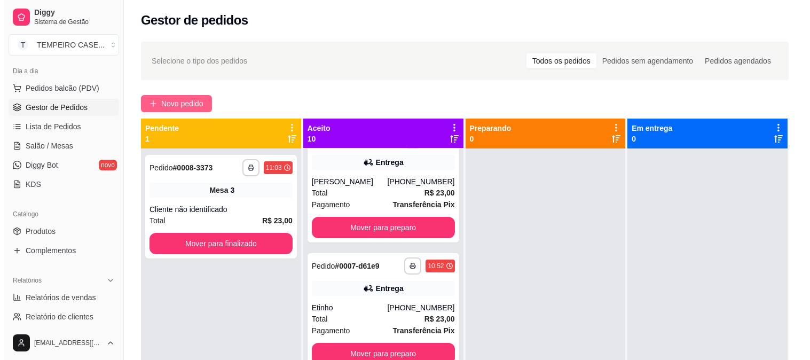
scroll to position [0, 0]
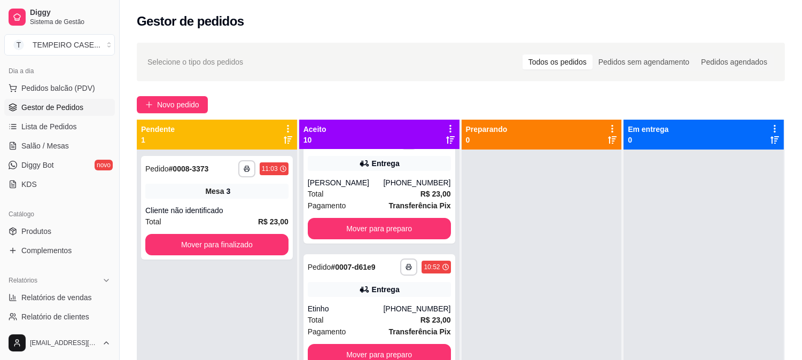
click at [178, 94] on div "**********" at bounding box center [461, 264] width 682 height 456
click at [178, 100] on span "Novo pedido" at bounding box center [178, 105] width 42 height 12
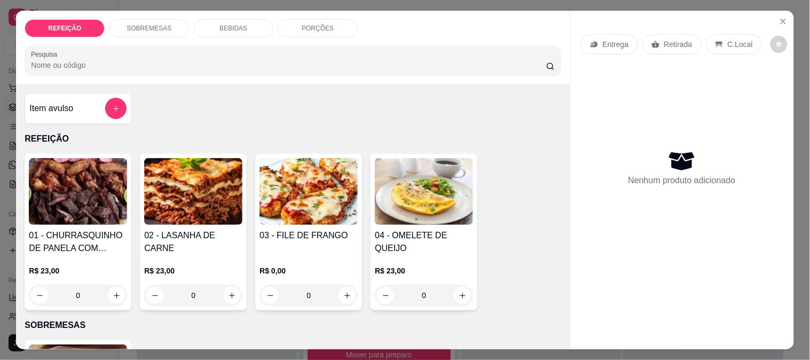
click at [85, 199] on img at bounding box center [78, 191] width 98 height 67
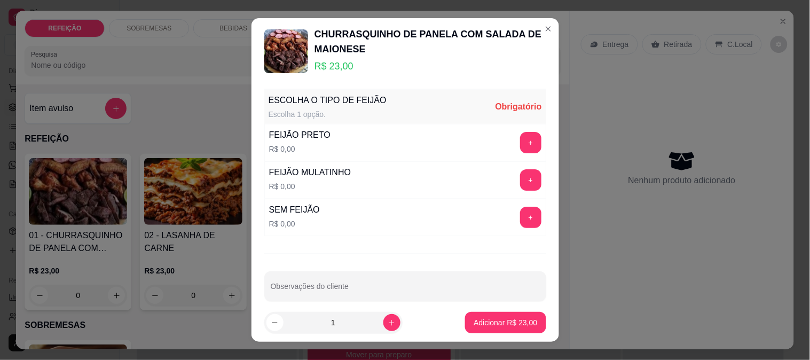
click at [520, 138] on button "+" at bounding box center [530, 142] width 21 height 21
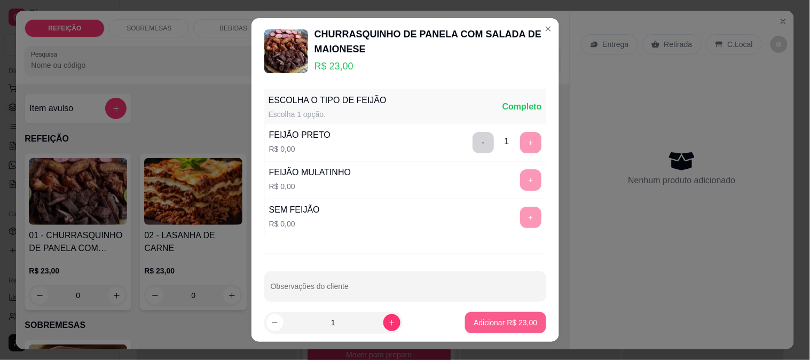
click at [482, 320] on p "Adicionar R$ 23,00" at bounding box center [506, 322] width 64 height 11
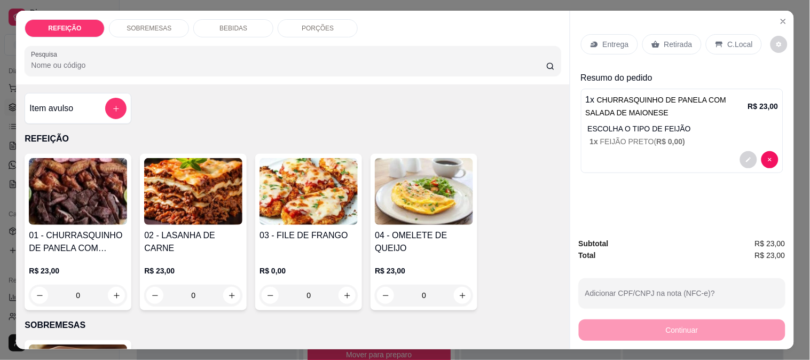
click at [94, 221] on div "01 - CHURRASQUINHO DE PANELA COM SALADA DE MAIONESE R$ 23,00 0" at bounding box center [78, 232] width 107 height 156
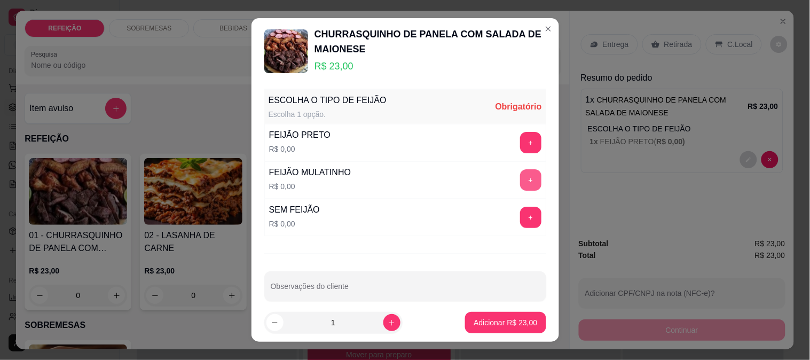
click at [520, 182] on button "+" at bounding box center [530, 179] width 21 height 21
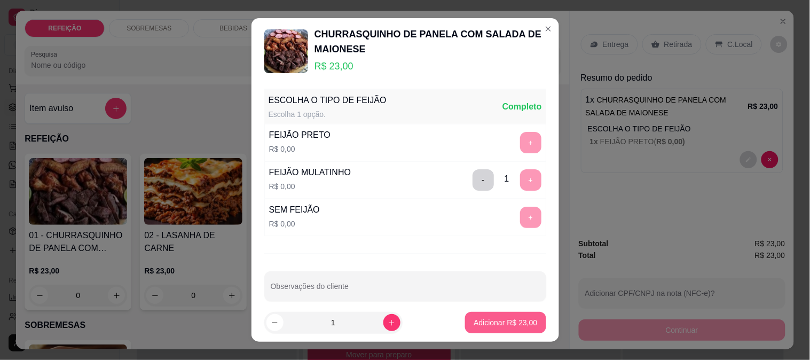
click at [498, 332] on button "Adicionar R$ 23,00" at bounding box center [505, 322] width 81 height 21
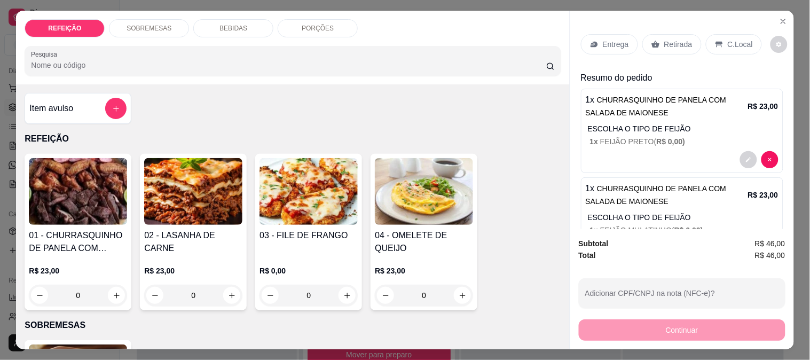
click at [434, 230] on h4 "04 - OMELETE DE QUEIJO" at bounding box center [424, 242] width 98 height 26
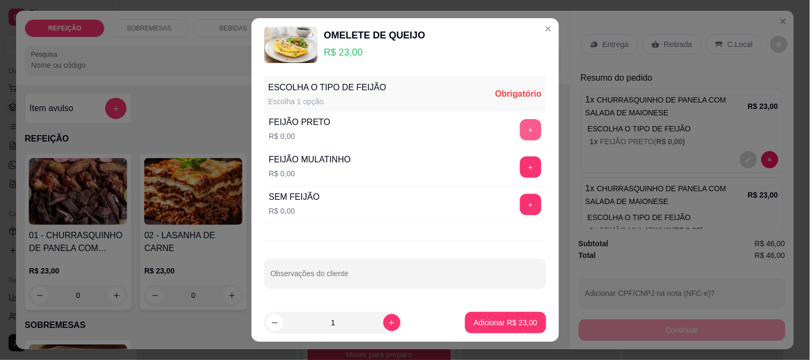
click at [520, 131] on button "+" at bounding box center [530, 129] width 21 height 21
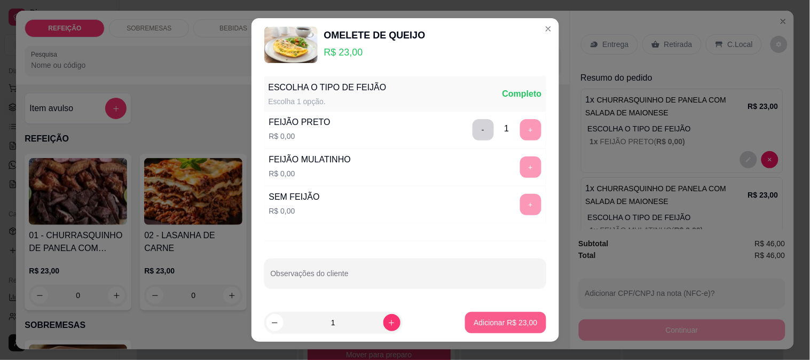
click at [497, 325] on p "Adicionar R$ 23,00" at bounding box center [506, 322] width 64 height 11
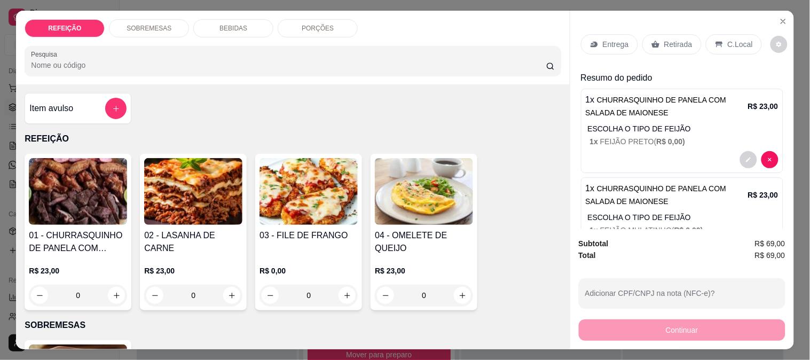
click at [464, 219] on img at bounding box center [424, 191] width 98 height 67
click at [520, 166] on button "+" at bounding box center [530, 166] width 21 height 21
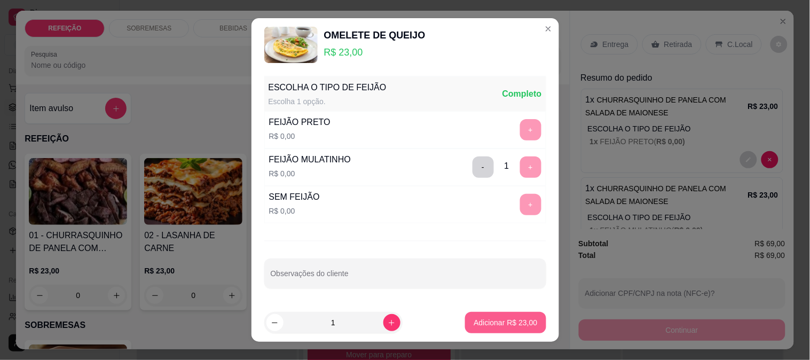
click at [506, 317] on p "Adicionar R$ 23,00" at bounding box center [506, 322] width 64 height 11
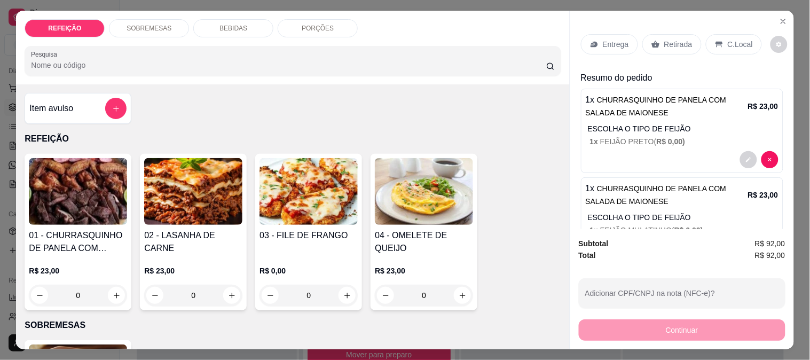
click at [609, 40] on p "Entrega" at bounding box center [616, 44] width 26 height 11
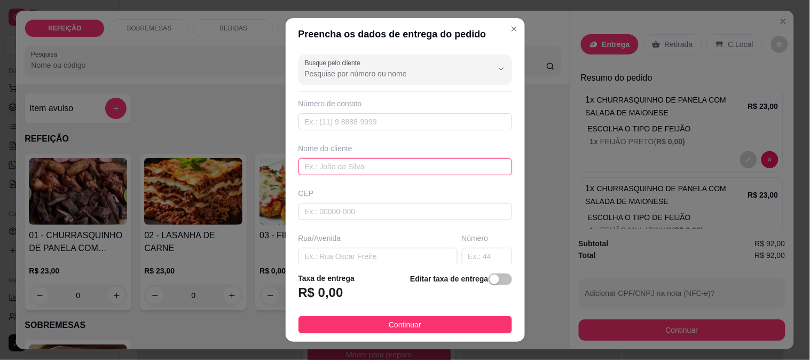
click at [341, 162] on input "text" at bounding box center [406, 166] width 214 height 17
paste input "Denise&Leo"
type input "Denise&Leo"
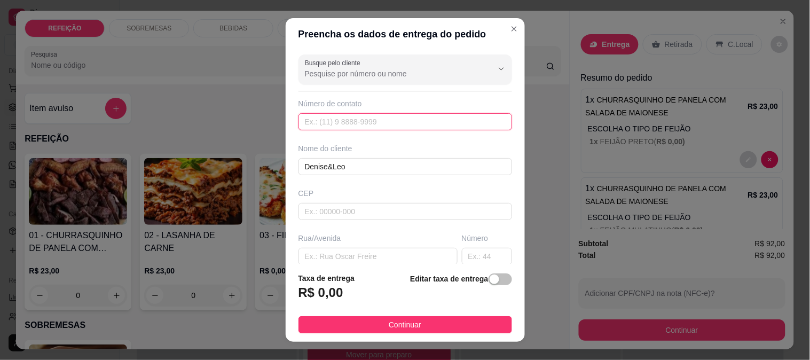
click at [324, 130] on input "text" at bounding box center [406, 121] width 214 height 17
paste input "[PHONE_NUMBER]"
type input "[PHONE_NUMBER]"
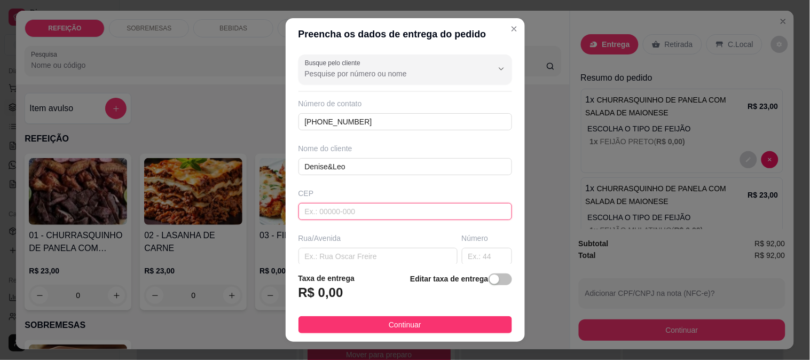
click at [346, 215] on input "text" at bounding box center [406, 211] width 214 height 17
paste input "55595271"
type input "55595271"
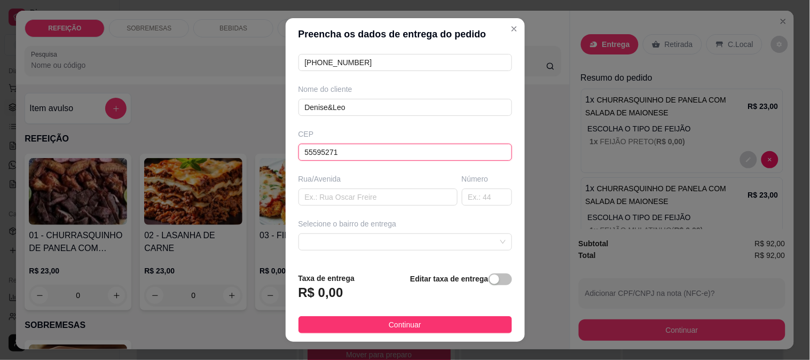
type input "[GEOGRAPHIC_DATA]"
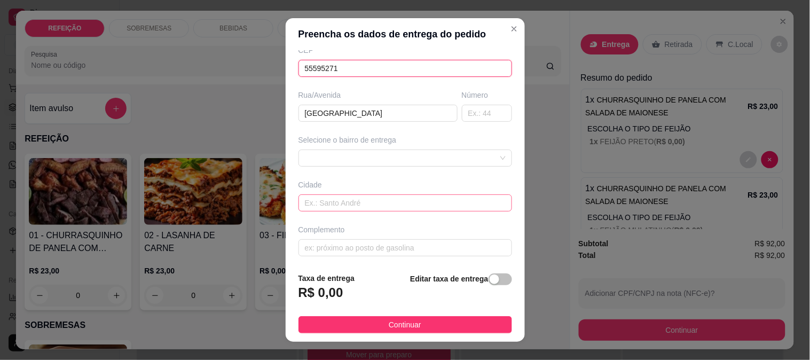
scroll to position [146, 0]
type input "55595271"
click at [391, 158] on span at bounding box center [405, 155] width 201 height 16
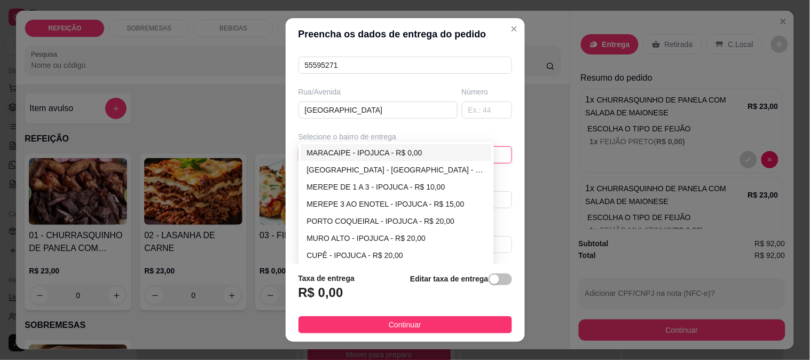
click at [362, 153] on div "MARACAIPE - IPOJUCA - R$ 0,00" at bounding box center [396, 153] width 179 height 12
type input "IPOJUCA"
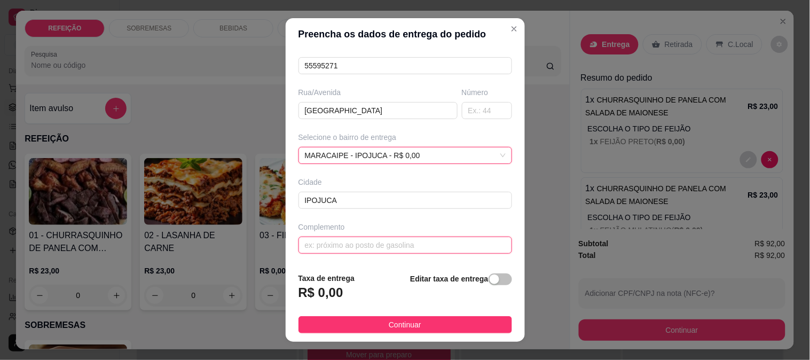
click at [354, 252] on input "text" at bounding box center [406, 245] width 214 height 17
paste input "Após o Xalés de maracaipe, 1º rua à esquerda"
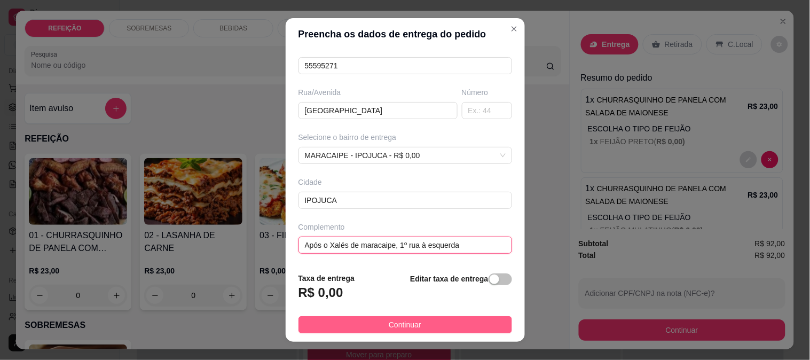
type input "Após o Xalés de maracaipe, 1º rua à esquerda"
click at [376, 321] on button "Continuar" at bounding box center [406, 324] width 214 height 17
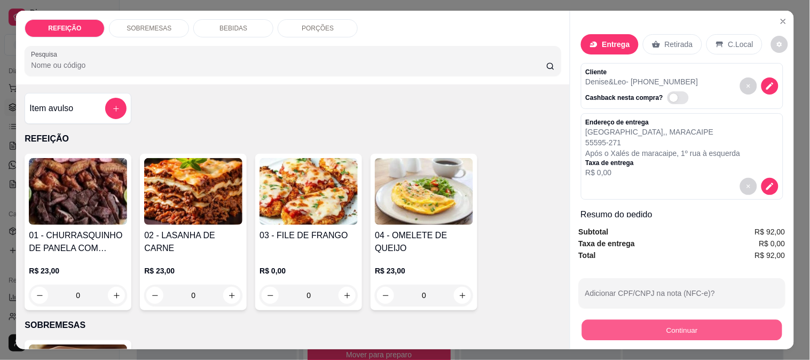
click at [642, 333] on button "Continuar" at bounding box center [682, 329] width 200 height 21
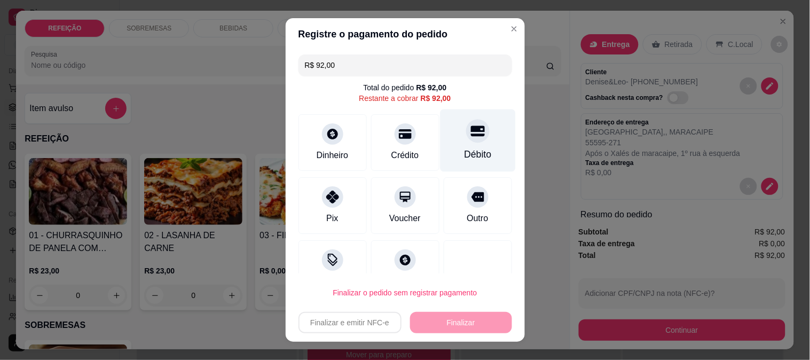
click at [440, 138] on div "Débito" at bounding box center [477, 140] width 75 height 62
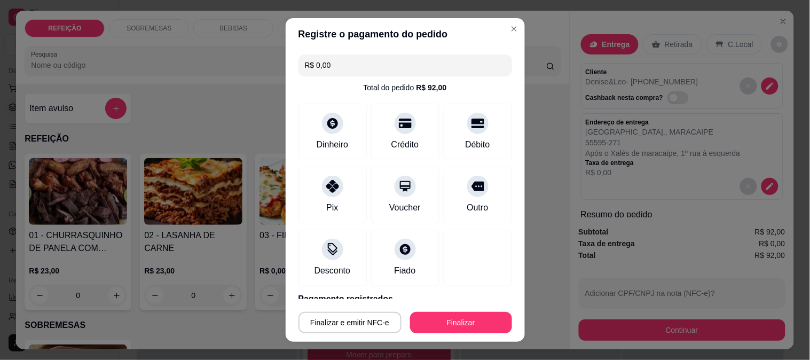
click at [451, 319] on button "Finalizar" at bounding box center [461, 322] width 102 height 21
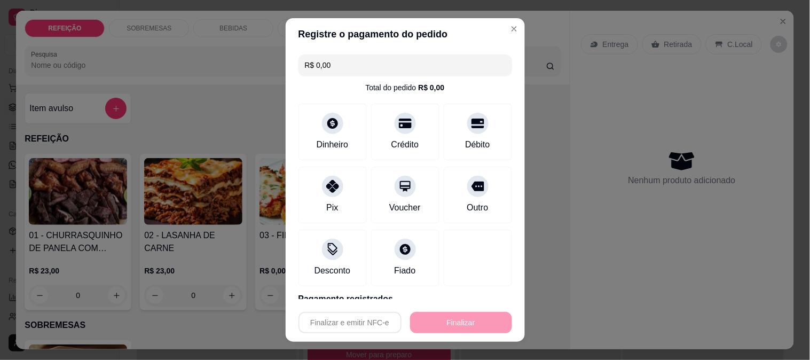
type input "-R$ 92,00"
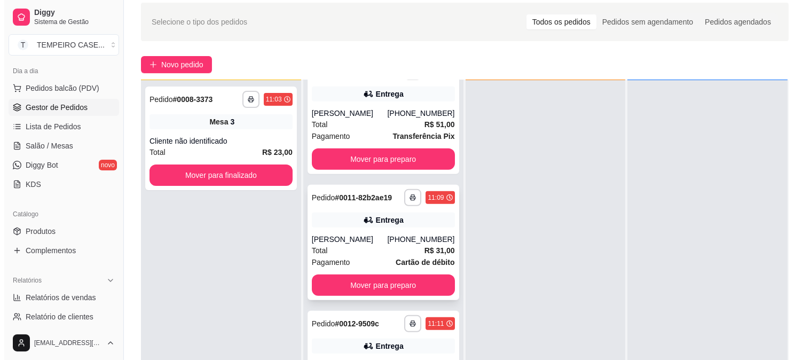
scroll to position [163, 0]
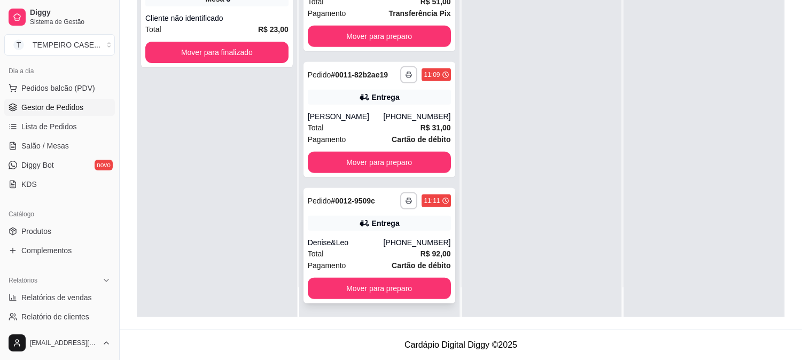
click at [380, 244] on div "Denise&Leo" at bounding box center [346, 242] width 76 height 11
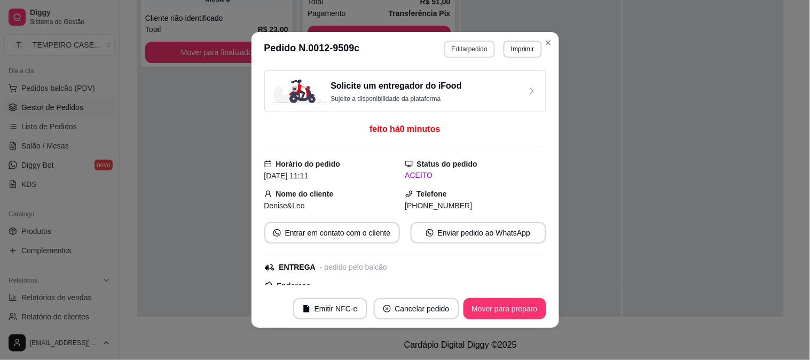
click at [471, 44] on button "Editar pedido" at bounding box center [469, 49] width 51 height 17
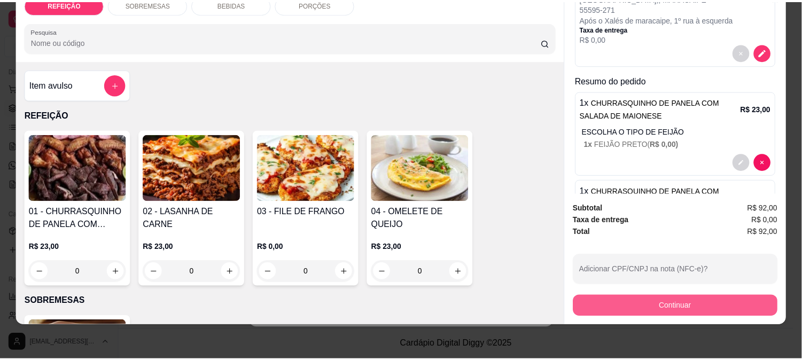
scroll to position [0, 0]
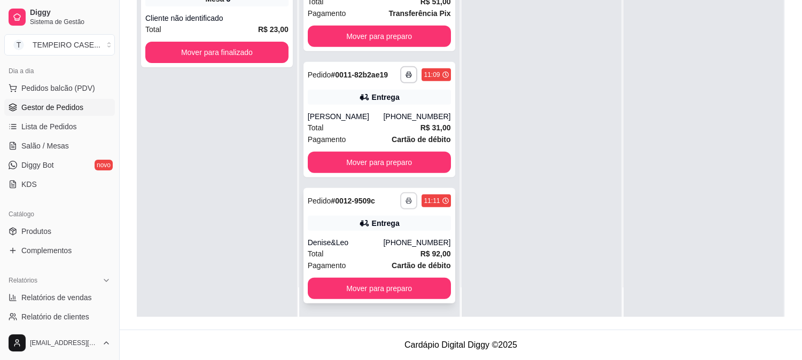
click at [405, 198] on icon "button" at bounding box center [408, 201] width 6 height 6
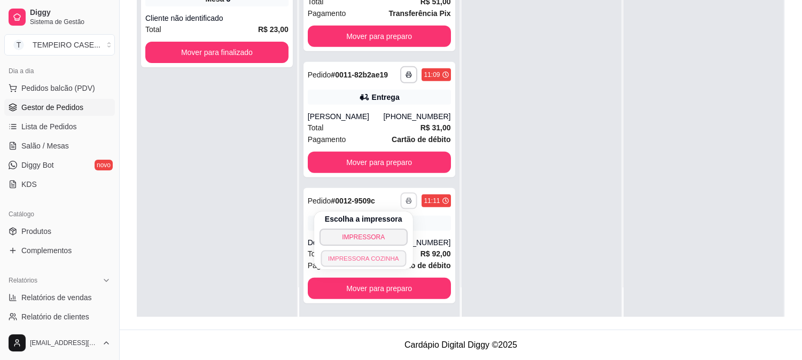
click at [362, 255] on button "IMPRESSORA COZINHA" at bounding box center [362, 258] width 85 height 17
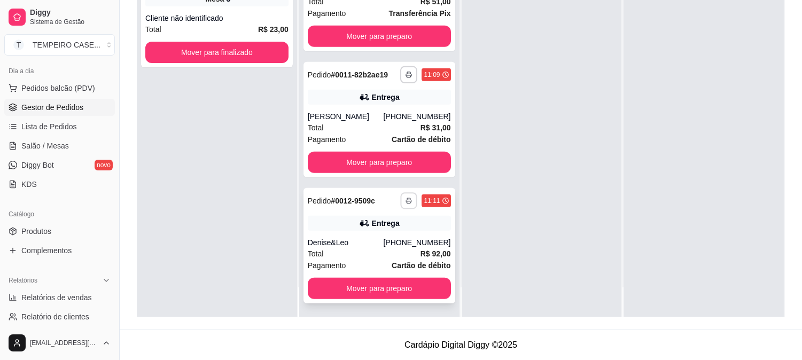
click at [401, 195] on button "button" at bounding box center [409, 200] width 17 height 17
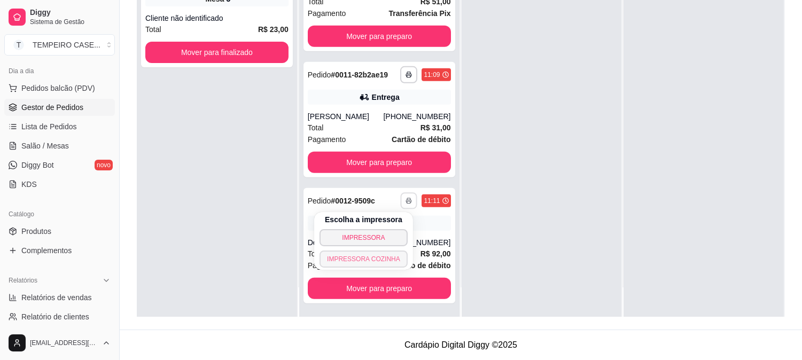
click at [378, 262] on button "IMPRESSORA COZINHA" at bounding box center [363, 258] width 88 height 17
click at [400, 203] on button "button" at bounding box center [408, 200] width 17 height 17
click at [381, 257] on button "IMPRESSORA COZINHA" at bounding box center [363, 258] width 85 height 17
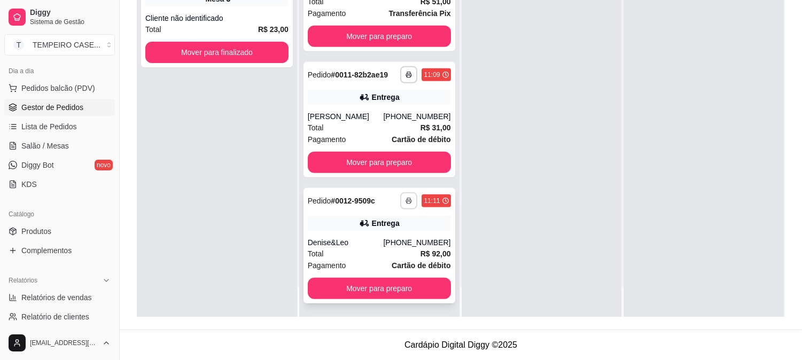
click at [401, 197] on button "button" at bounding box center [408, 200] width 17 height 17
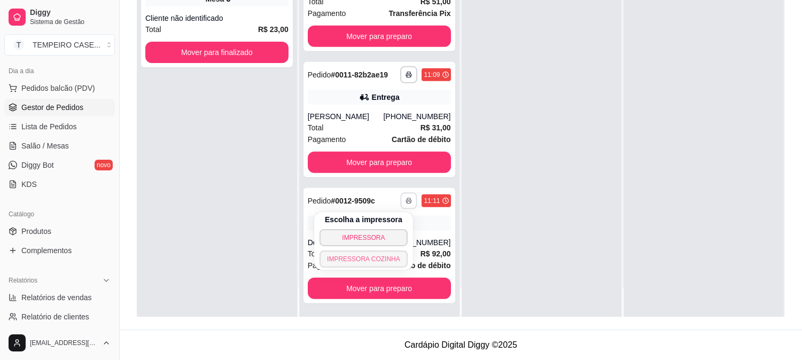
click at [355, 257] on button "IMPRESSORA COZINHA" at bounding box center [363, 258] width 88 height 17
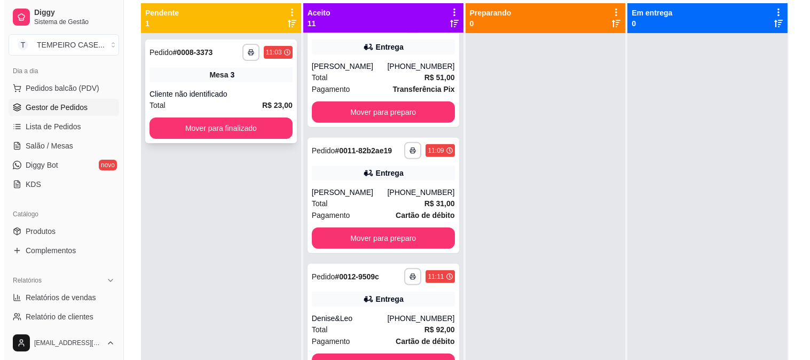
scroll to position [44, 0]
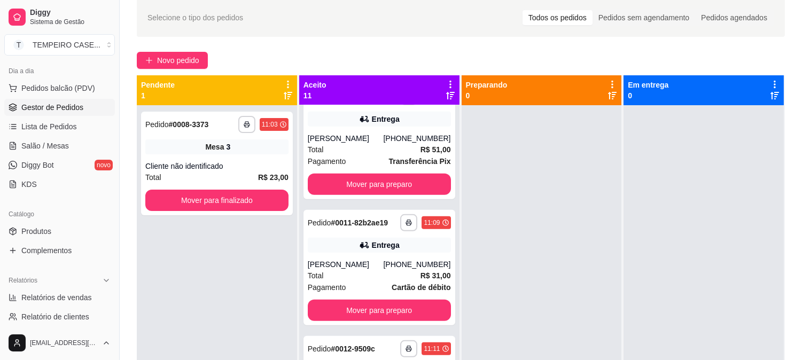
click at [179, 49] on div "**********" at bounding box center [461, 220] width 682 height 456
click at [182, 56] on span "Novo pedido" at bounding box center [178, 60] width 42 height 12
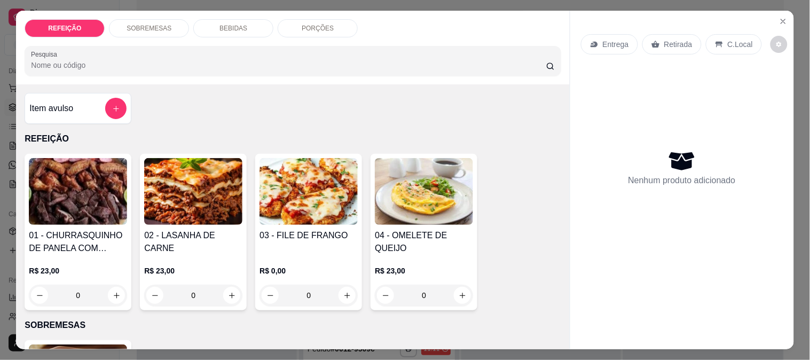
click at [436, 206] on img at bounding box center [424, 191] width 98 height 67
click at [285, 211] on img at bounding box center [309, 191] width 98 height 67
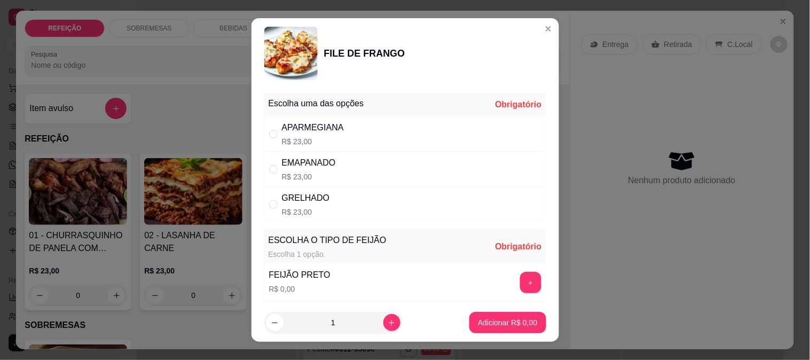
click at [358, 124] on div "APARMEGIANA R$ 23,00" at bounding box center [405, 133] width 282 height 35
radio input "true"
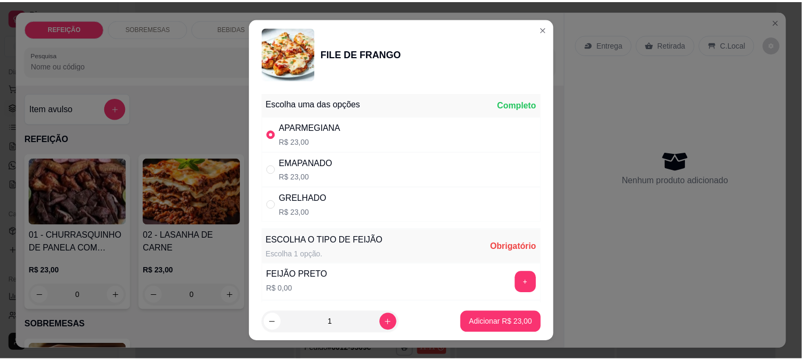
scroll to position [59, 0]
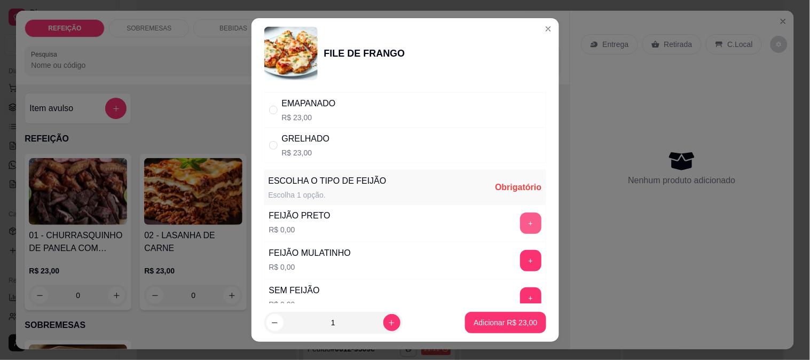
click at [520, 232] on button "+" at bounding box center [530, 223] width 21 height 21
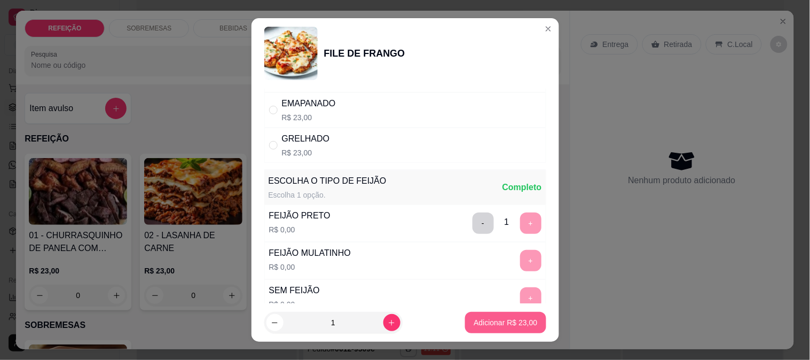
click at [483, 321] on p "Adicionar R$ 23,00" at bounding box center [506, 322] width 64 height 11
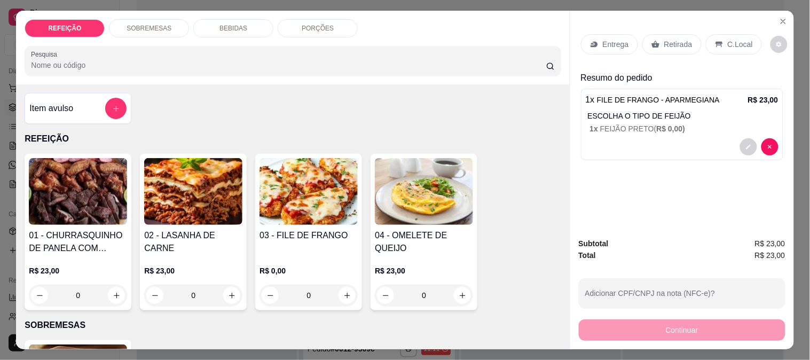
click at [613, 46] on div "Entrega" at bounding box center [609, 44] width 57 height 20
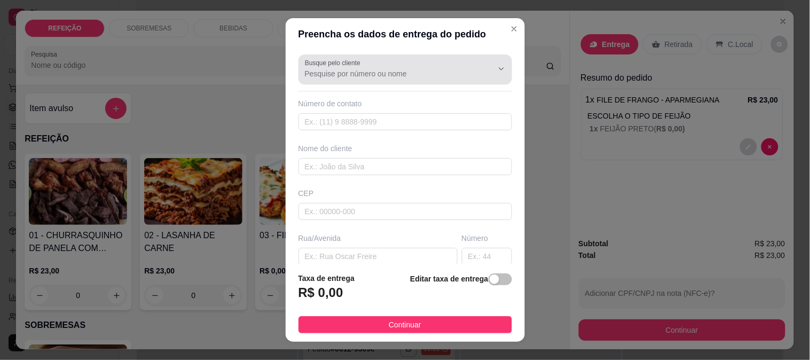
click at [381, 54] on div "Busque pelo cliente" at bounding box center [406, 69] width 214 height 30
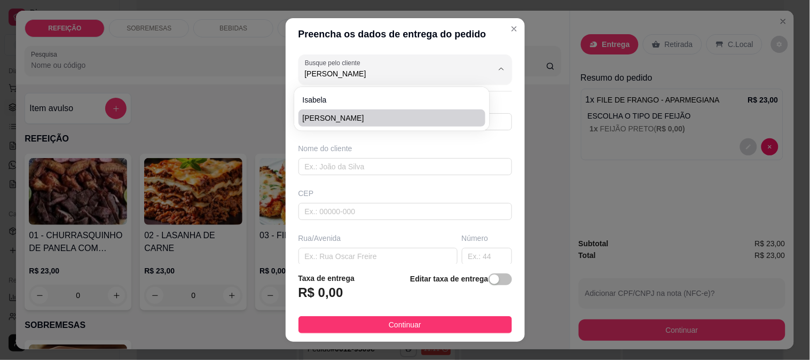
click at [328, 109] on li "[PERSON_NAME]" at bounding box center [392, 117] width 187 height 17
type input "[PERSON_NAME]"
type input "8179164419"
type input "[PERSON_NAME]"
type input "km em frente a casa do anum"
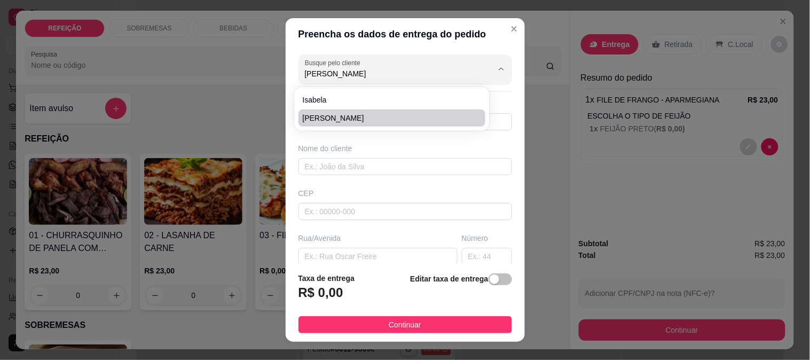
type input "IPOJUCA"
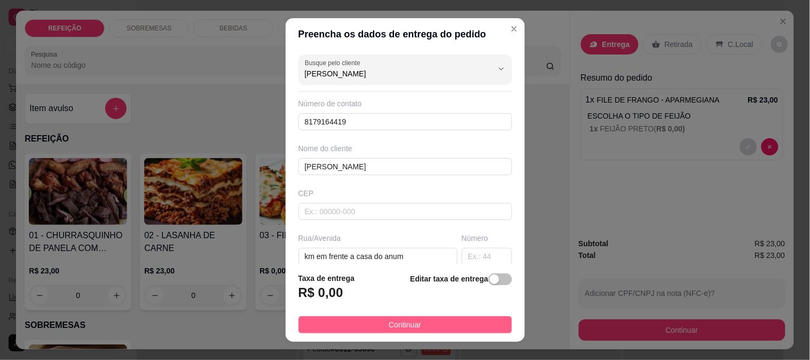
type input "[PERSON_NAME]"
click at [373, 327] on button "Continuar" at bounding box center [406, 324] width 214 height 17
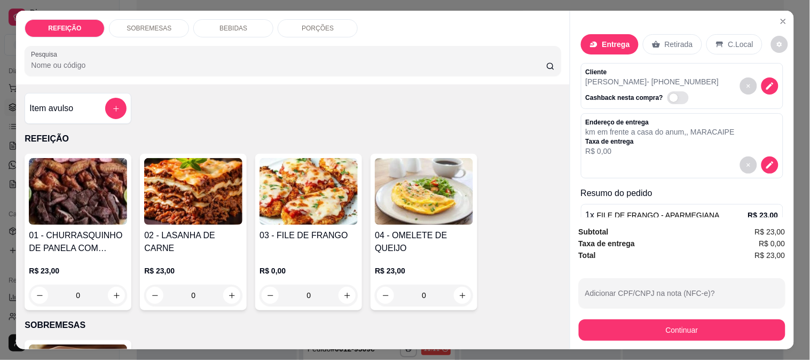
click at [702, 333] on button "Continuar" at bounding box center [682, 329] width 207 height 21
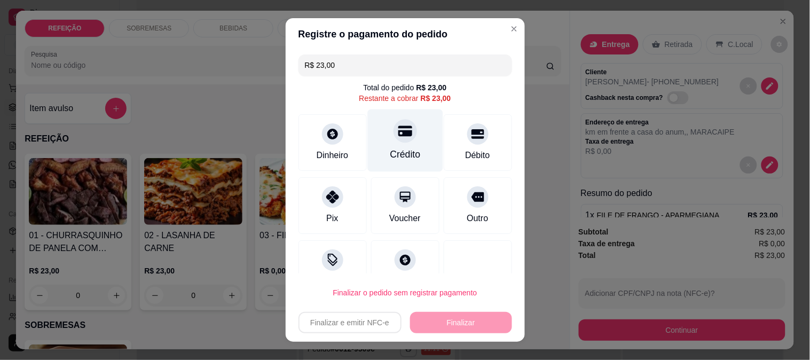
click at [377, 134] on div "Crédito" at bounding box center [404, 140] width 75 height 62
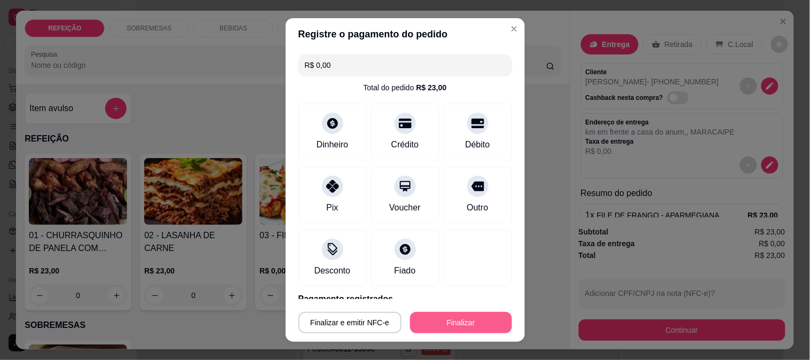
click at [432, 336] on footer "Finalizar e emitir NFC-e Finalizar" at bounding box center [405, 320] width 239 height 43
click at [432, 323] on button "Finalizar" at bounding box center [461, 322] width 102 height 21
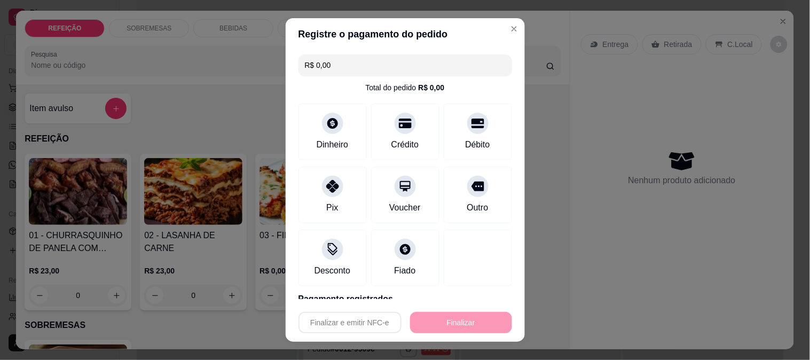
type input "-R$ 23,00"
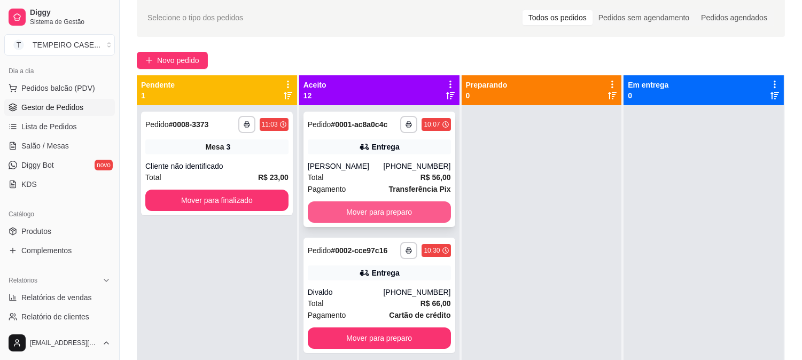
click at [351, 211] on button "Mover para preparo" at bounding box center [379, 211] width 143 height 21
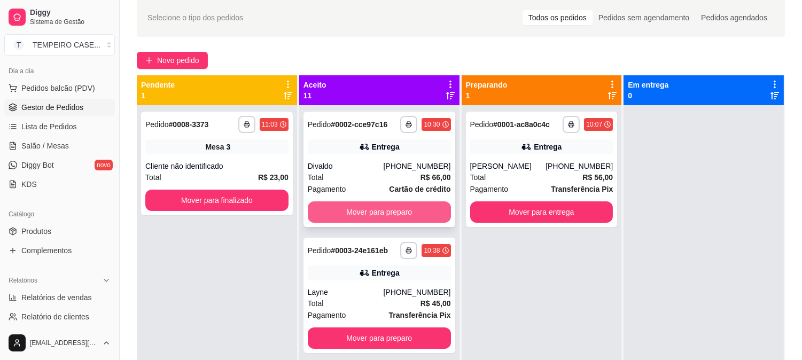
click at [364, 216] on button "Mover para preparo" at bounding box center [379, 211] width 143 height 21
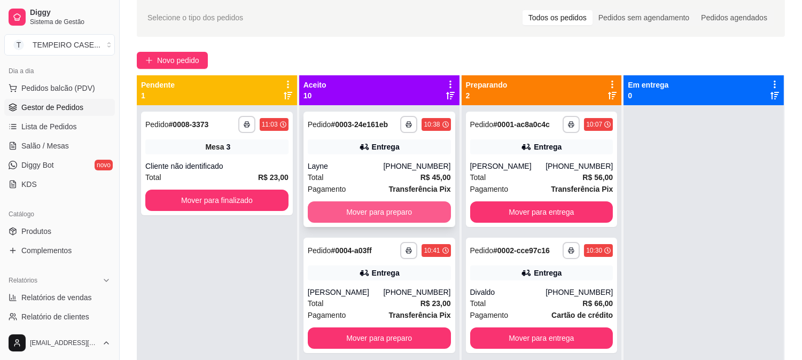
click at [371, 216] on button "Mover para preparo" at bounding box center [379, 211] width 143 height 21
click at [377, 212] on button "Mover para preparo" at bounding box center [379, 211] width 143 height 21
click at [391, 206] on button "Mover para preparo" at bounding box center [379, 211] width 143 height 21
click at [381, 209] on button "Mover para preparo" at bounding box center [379, 211] width 143 height 21
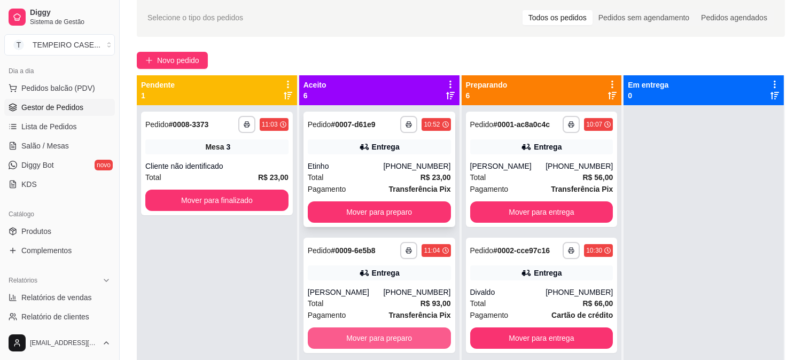
click at [361, 330] on button "Mover para preparo" at bounding box center [379, 337] width 143 height 21
click at [378, 226] on div "**********" at bounding box center [379, 169] width 152 height 115
click at [383, 196] on div "**********" at bounding box center [379, 169] width 152 height 115
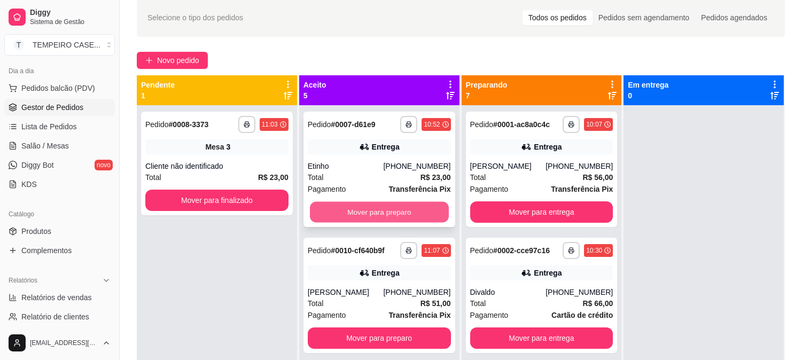
click at [370, 207] on button "Mover para preparo" at bounding box center [379, 212] width 139 height 21
click at [369, 210] on button "Mover para preparo" at bounding box center [379, 212] width 139 height 21
click at [399, 210] on button "Mover para preparo" at bounding box center [379, 211] width 143 height 21
click at [370, 207] on button "Mover para preparo" at bounding box center [379, 211] width 143 height 21
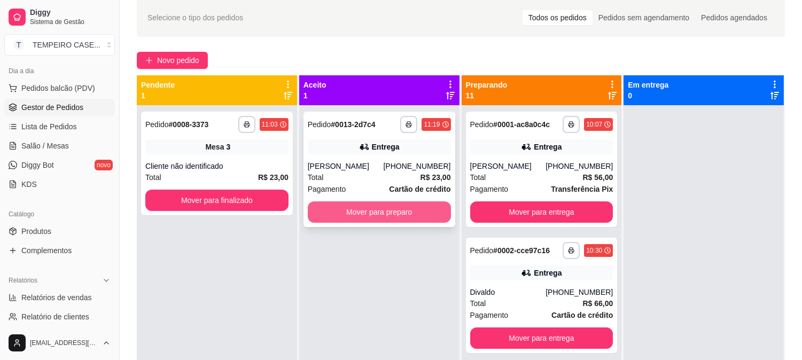
click at [371, 214] on button "Mover para preparo" at bounding box center [379, 211] width 143 height 21
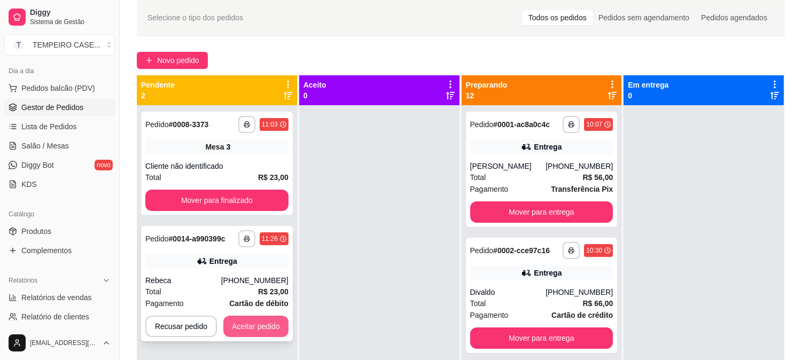
click at [264, 316] on button "Aceitar pedido" at bounding box center [255, 326] width 65 height 21
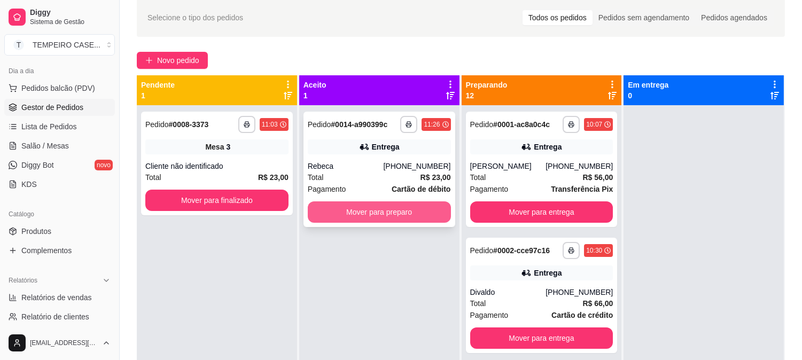
click at [377, 209] on button "Mover para preparo" at bounding box center [379, 211] width 143 height 21
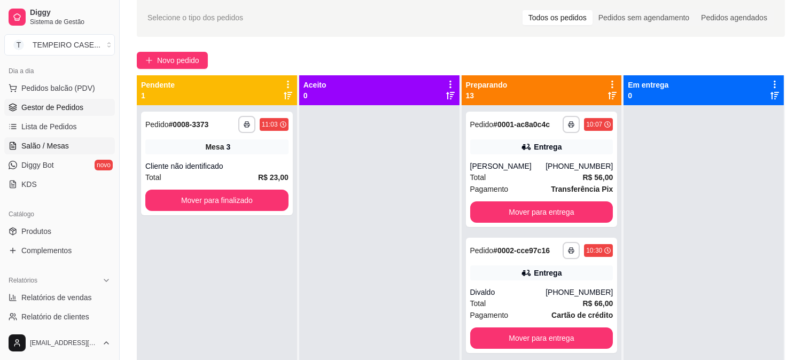
click at [52, 143] on span "Salão / Mesas" at bounding box center [45, 145] width 48 height 11
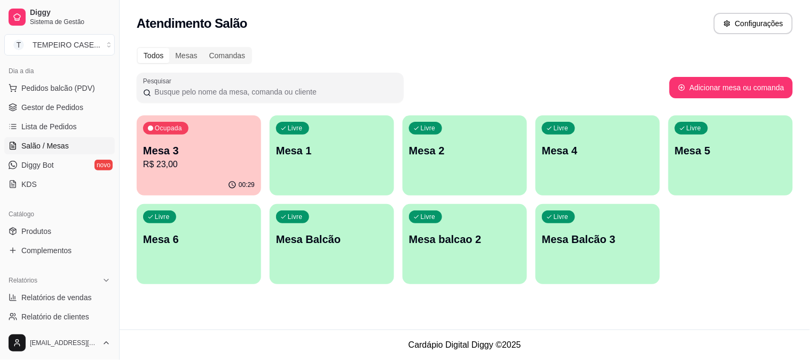
click at [56, 97] on ul "Pedidos balcão (PDV) Gestor de Pedidos Lista de Pedidos Salão / Mesas Diggy Bot…" at bounding box center [59, 136] width 111 height 113
click at [51, 99] on link "Gestor de Pedidos" at bounding box center [59, 107] width 111 height 17
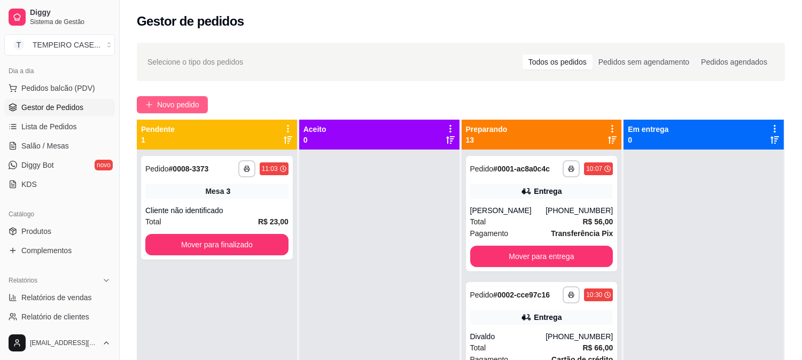
click at [168, 99] on span "Novo pedido" at bounding box center [178, 105] width 42 height 12
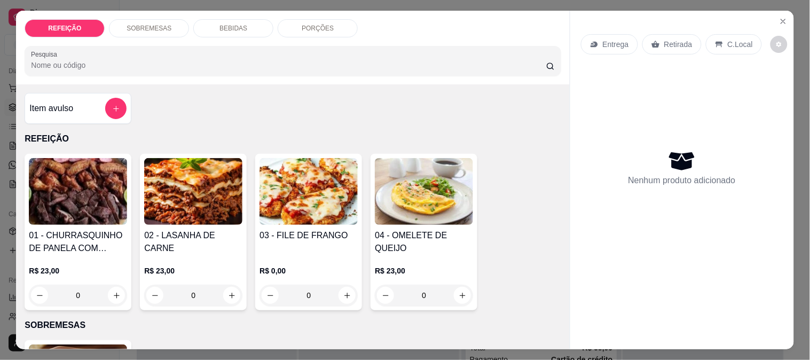
click at [292, 187] on img at bounding box center [309, 191] width 98 height 67
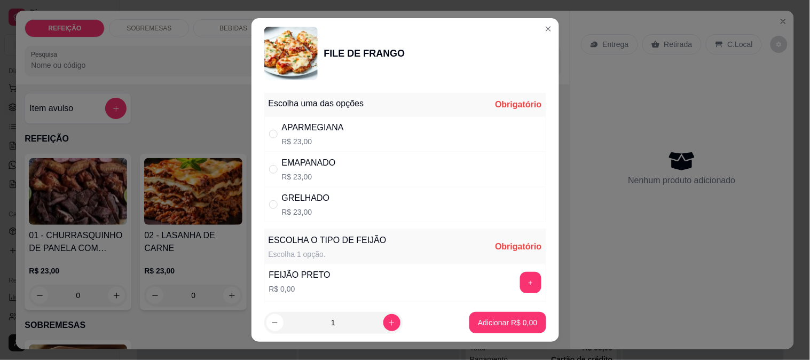
click at [396, 134] on div "APARMEGIANA R$ 23,00" at bounding box center [405, 133] width 282 height 35
radio input "true"
click at [516, 274] on div "+" at bounding box center [531, 282] width 30 height 21
click at [520, 277] on button "+" at bounding box center [530, 282] width 21 height 21
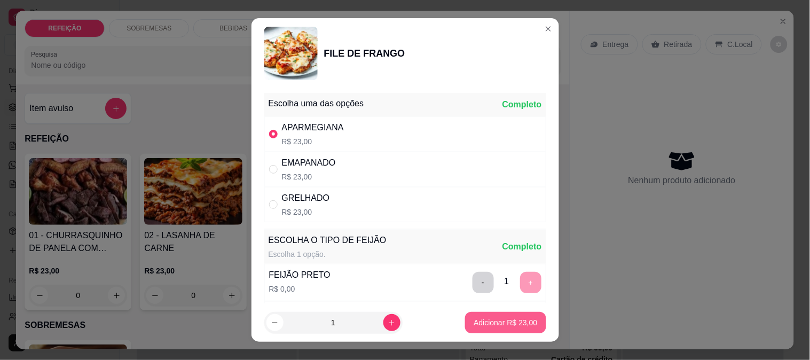
click at [492, 314] on button "Adicionar R$ 23,00" at bounding box center [505, 322] width 81 height 21
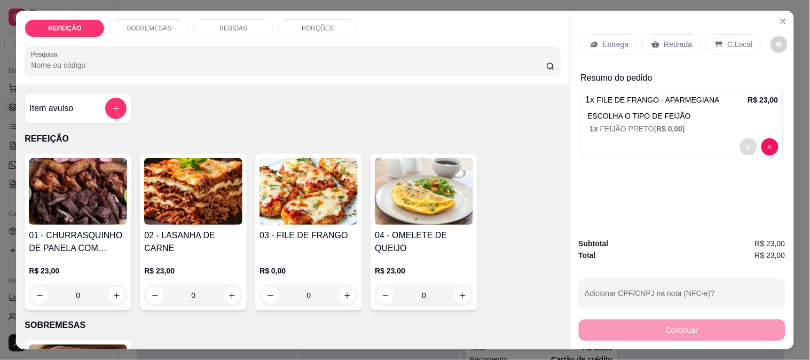
click at [746, 144] on icon "decrease-product-quantity" at bounding box center [749, 147] width 6 height 6
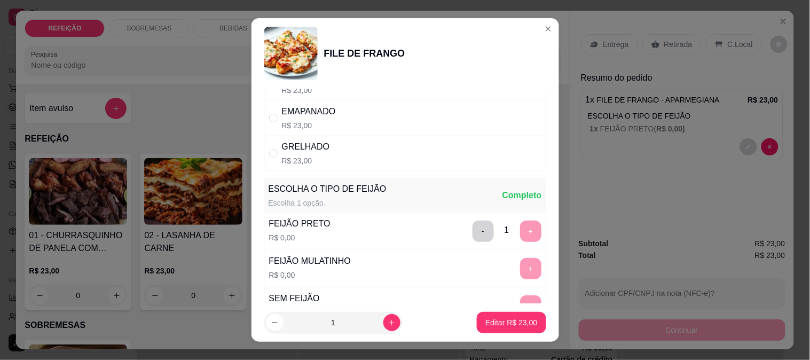
scroll to position [153, 0]
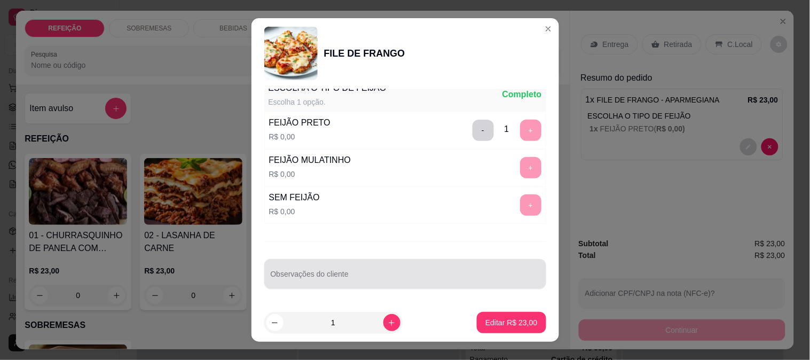
click at [356, 280] on input "Observações do cliente" at bounding box center [405, 278] width 269 height 11
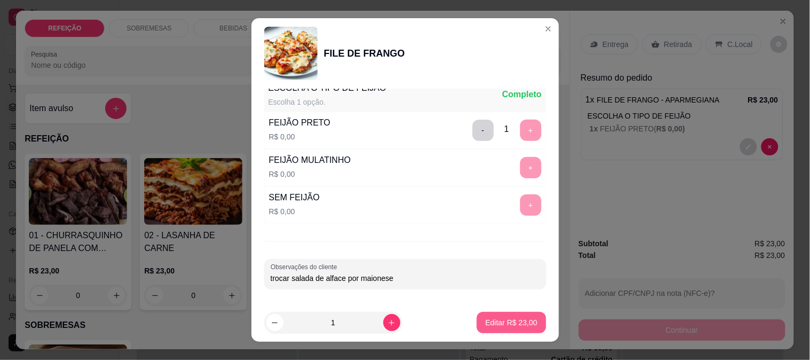
type input "trocar salada de alface por maionese"
click at [513, 318] on p "Editar R$ 23,00" at bounding box center [512, 323] width 50 height 10
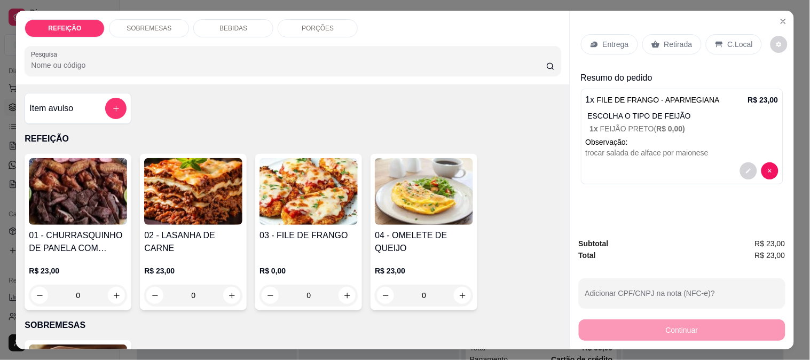
click at [659, 34] on div "Retirada" at bounding box center [671, 44] width 59 height 20
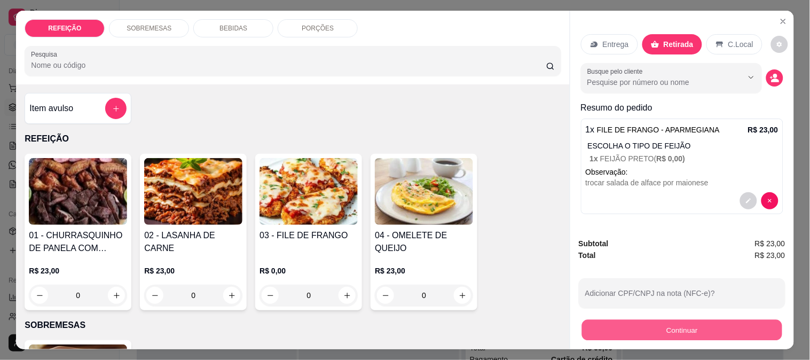
click at [644, 319] on button "Continuar" at bounding box center [682, 329] width 200 height 21
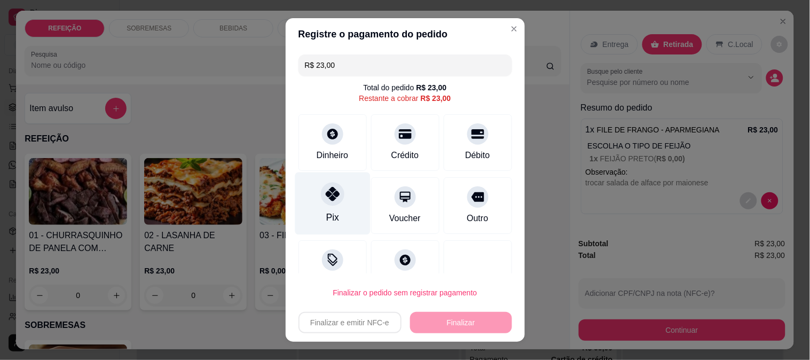
click at [325, 198] on icon at bounding box center [332, 194] width 14 height 14
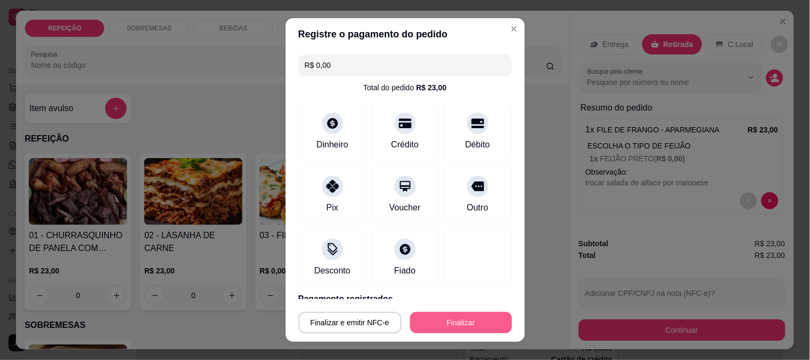
click at [459, 313] on button "Finalizar" at bounding box center [461, 322] width 102 height 21
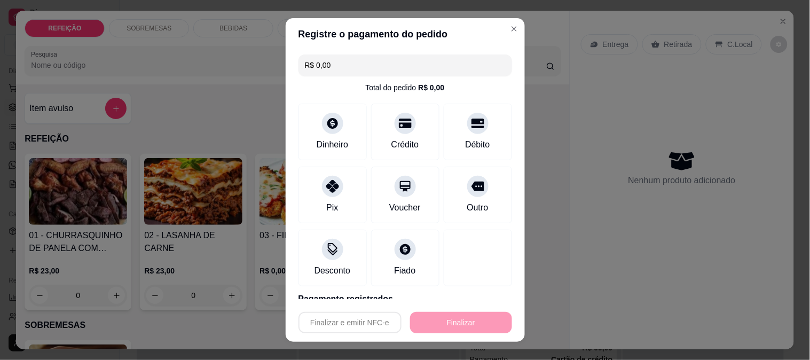
type input "-R$ 23,00"
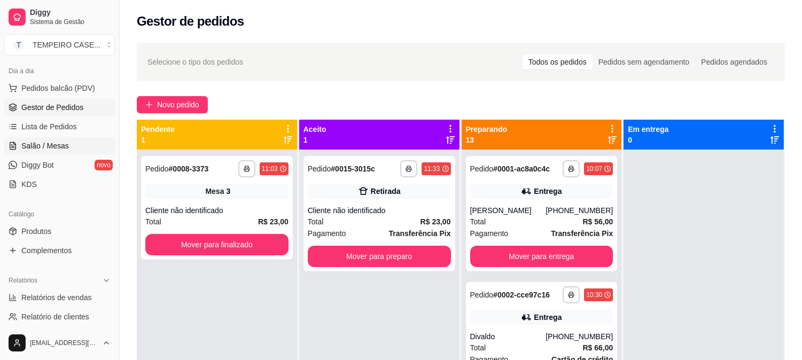
click at [57, 147] on span "Salão / Mesas" at bounding box center [45, 145] width 48 height 11
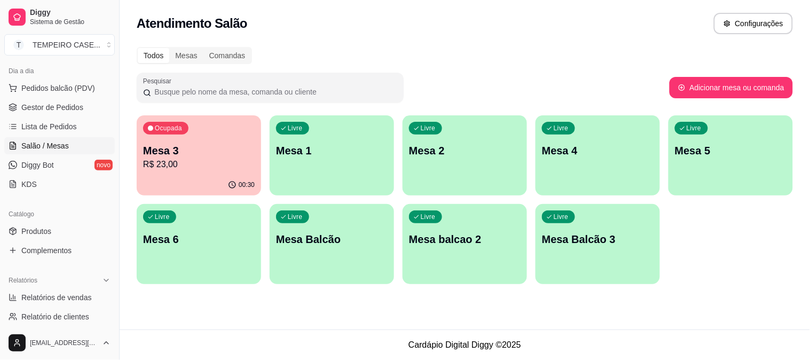
click at [228, 173] on div "Ocupada Mesa 3 R$ 23,00" at bounding box center [199, 144] width 124 height 59
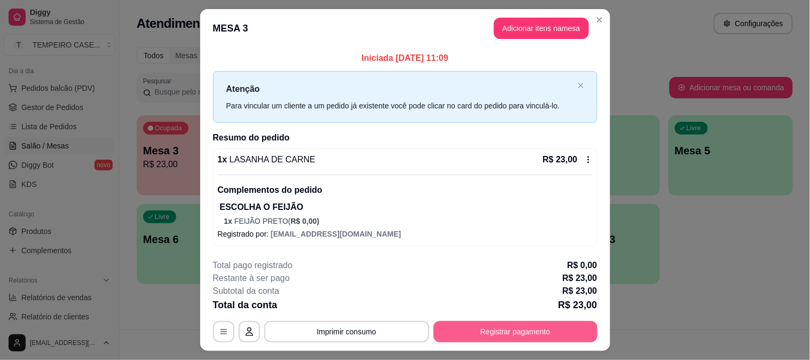
click at [484, 327] on button "Registrar pagamento" at bounding box center [516, 331] width 164 height 21
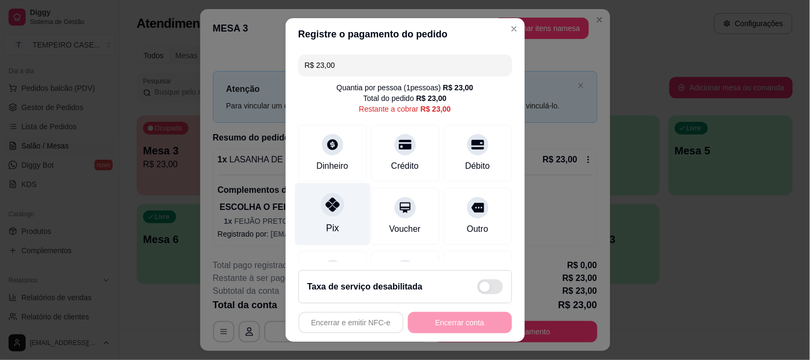
click at [316, 215] on div "Pix" at bounding box center [332, 214] width 75 height 62
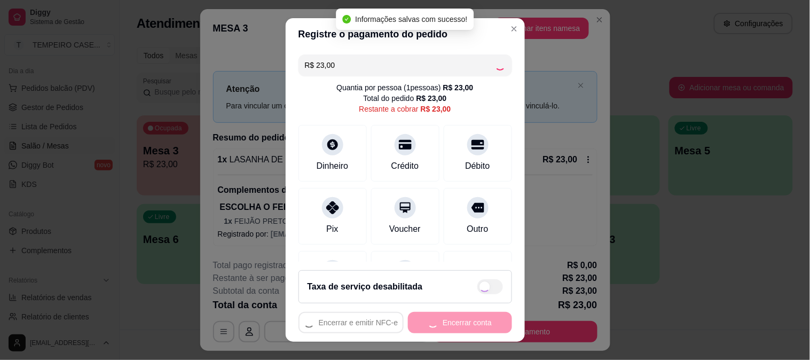
type input "R$ 0,00"
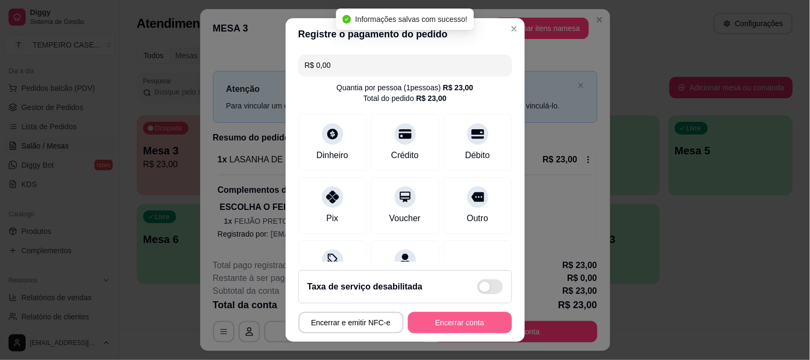
click at [447, 325] on button "Encerrar conta" at bounding box center [460, 322] width 104 height 21
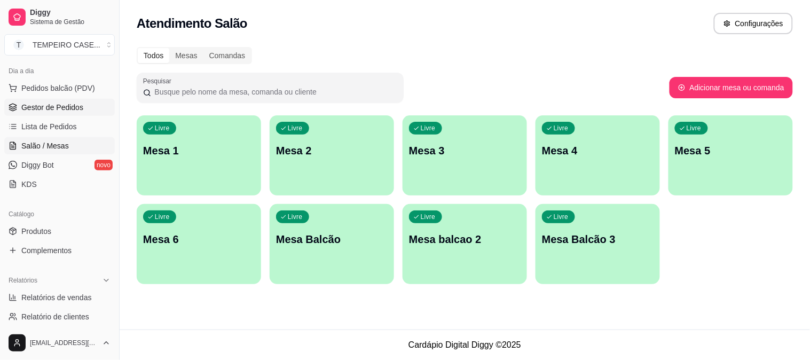
click at [60, 115] on link "Gestor de Pedidos" at bounding box center [59, 107] width 111 height 17
